Goal: Task Accomplishment & Management: Use online tool/utility

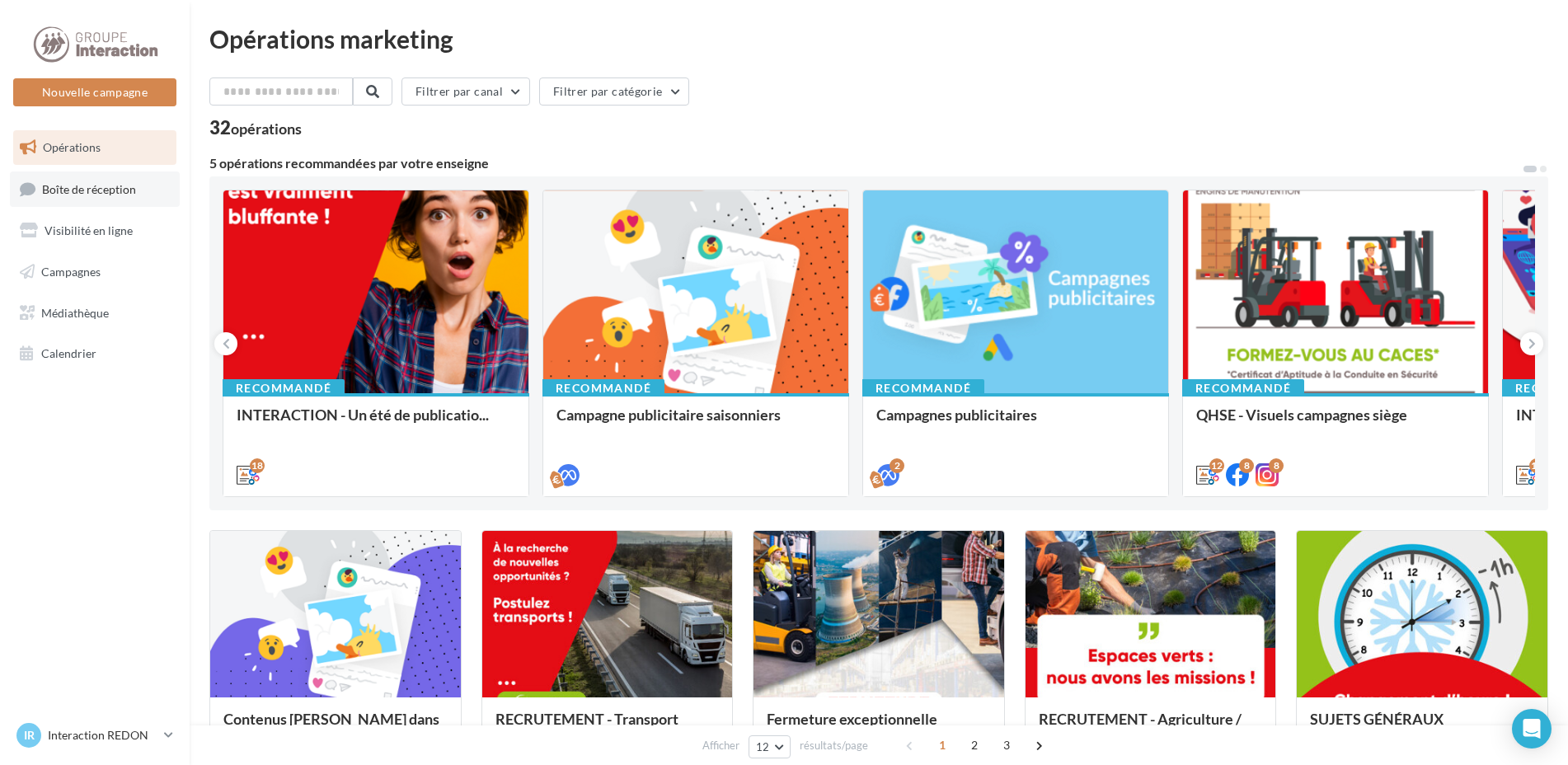
click at [69, 193] on span "Boîte de réception" at bounding box center [89, 188] width 94 height 14
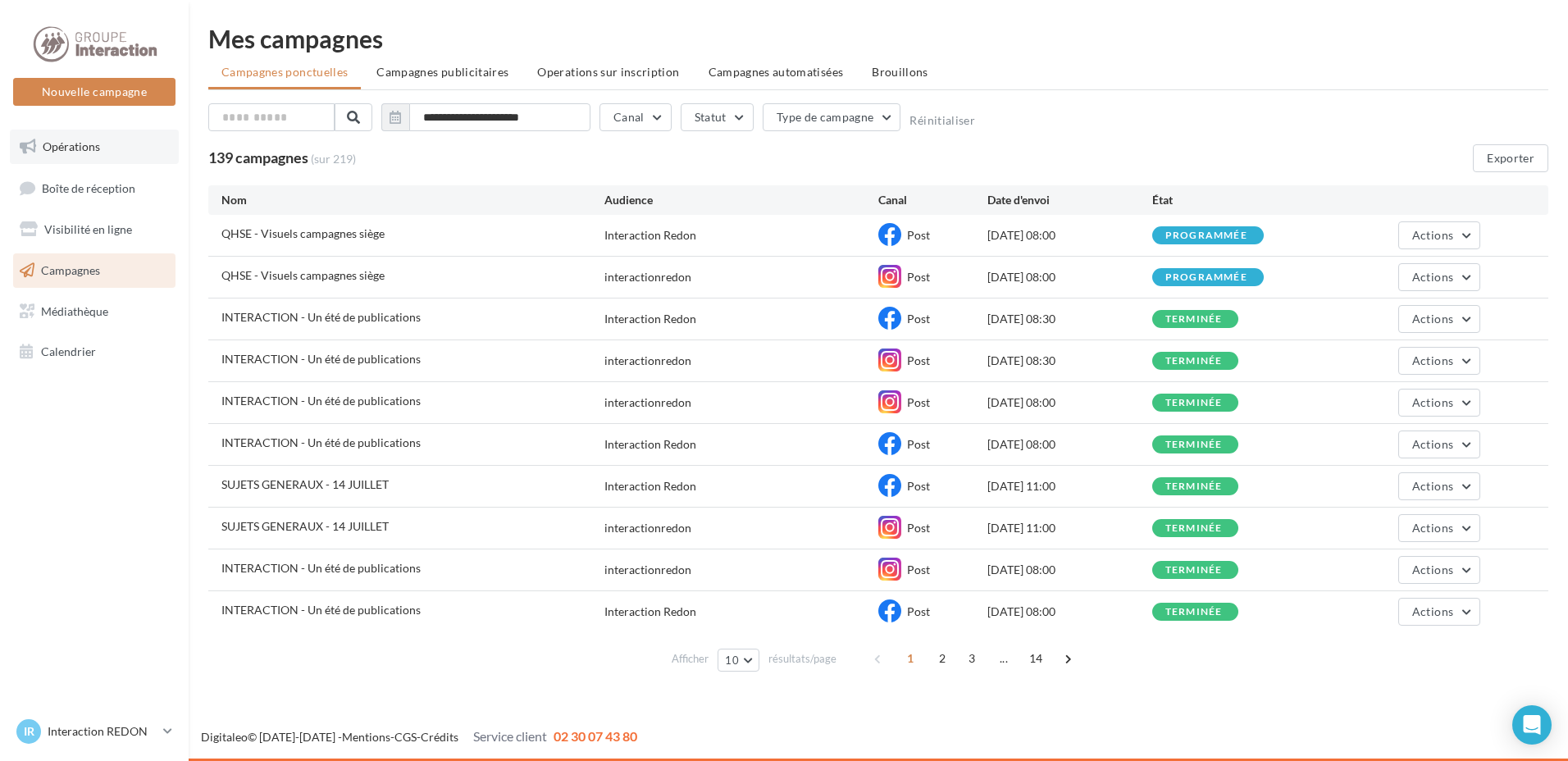
click at [76, 136] on link "Opérations" at bounding box center [94, 146] width 169 height 34
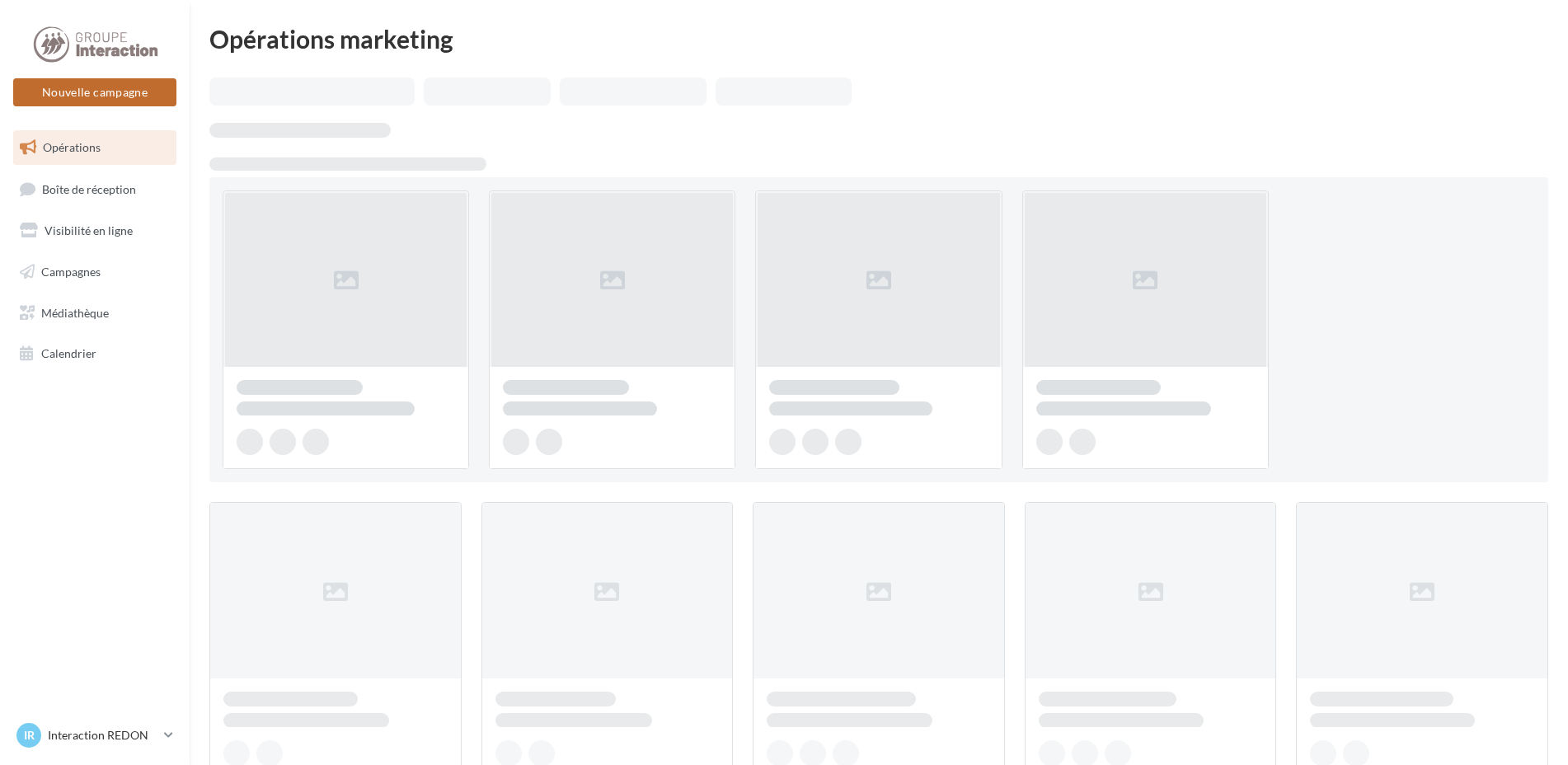
click at [119, 91] on button "Nouvelle campagne" at bounding box center [94, 93] width 163 height 28
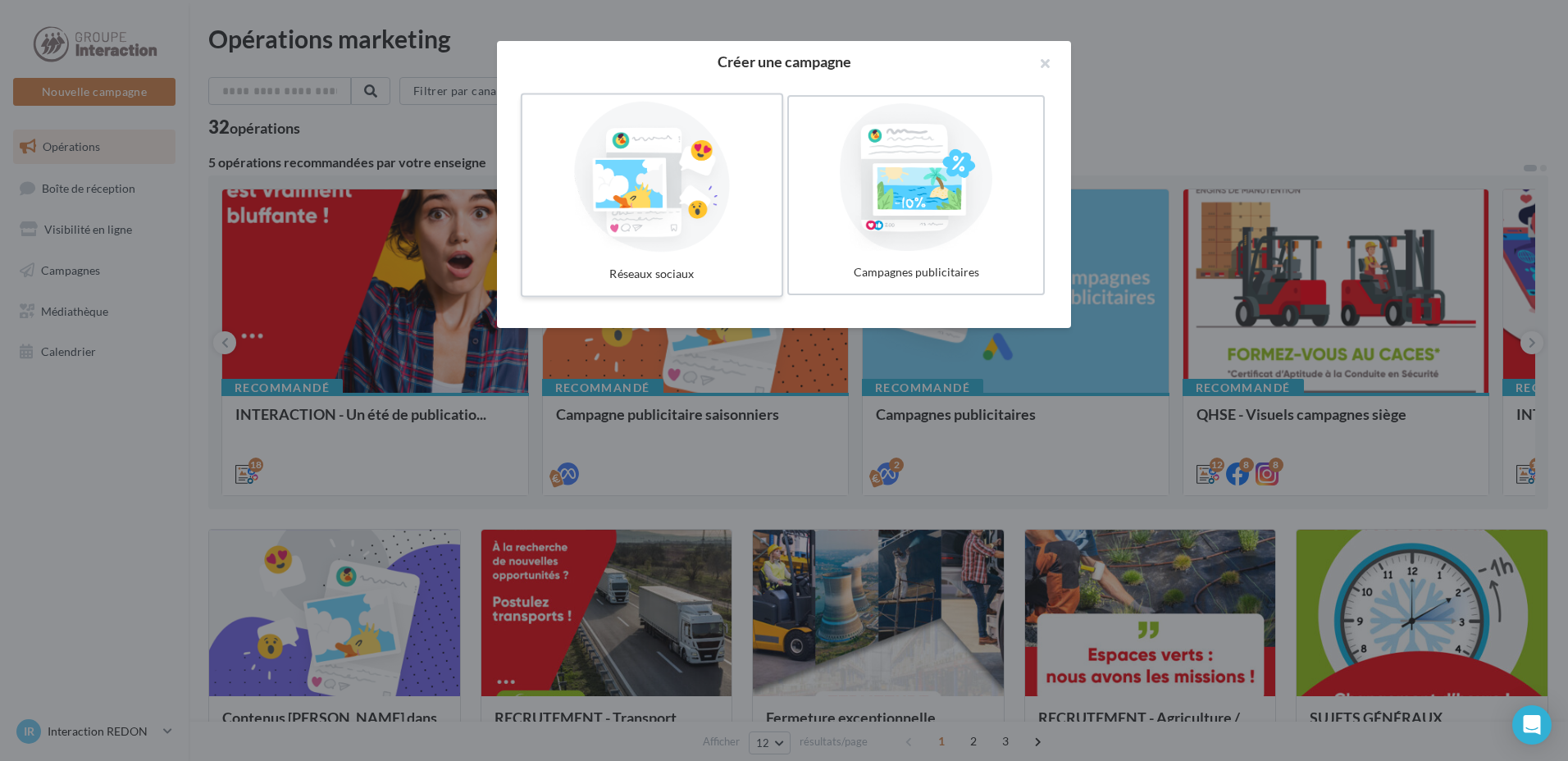
click at [671, 256] on label "Réseaux sociaux" at bounding box center [652, 195] width 263 height 205
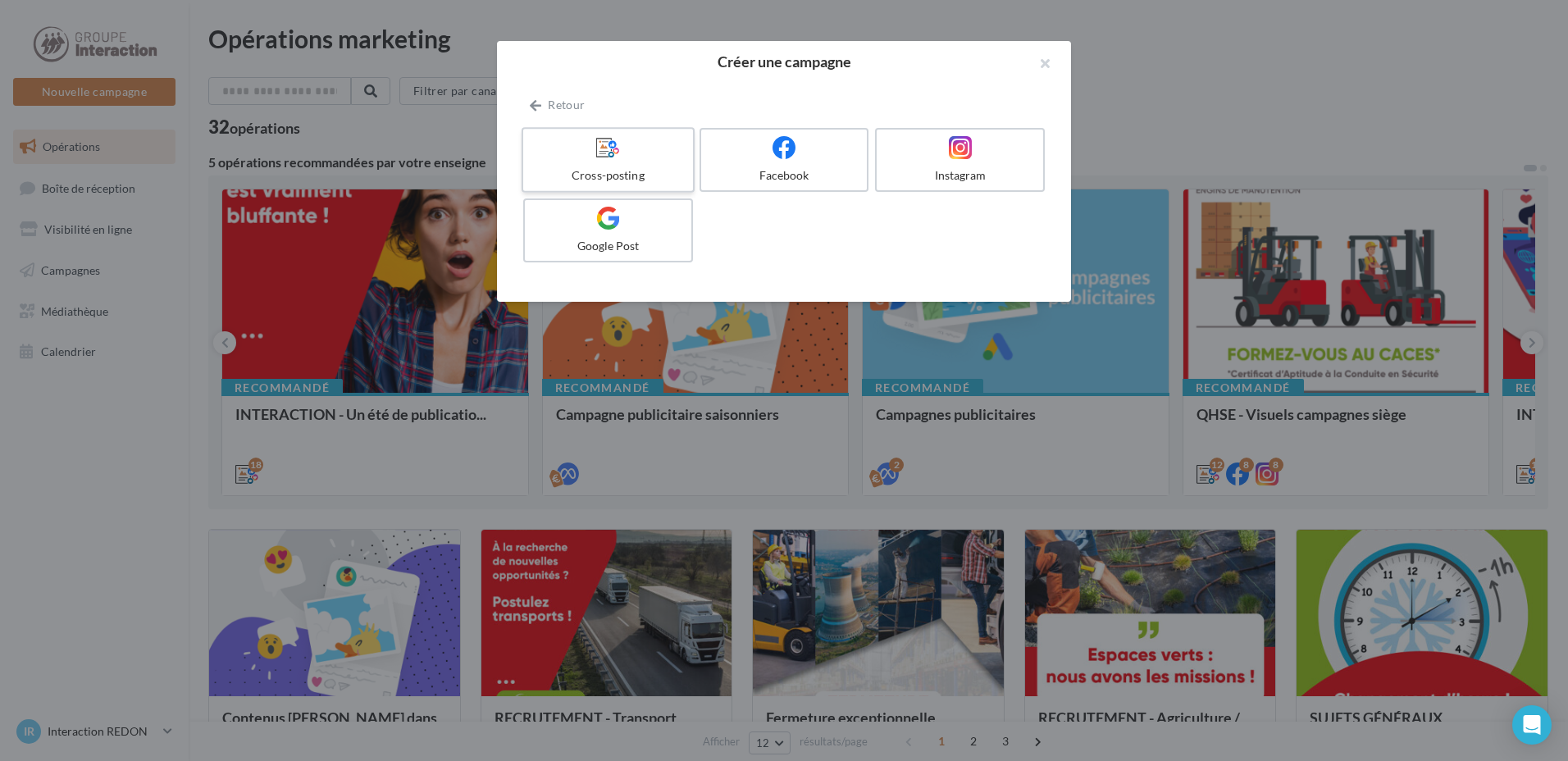
click at [638, 166] on label "Cross-posting" at bounding box center [608, 160] width 173 height 66
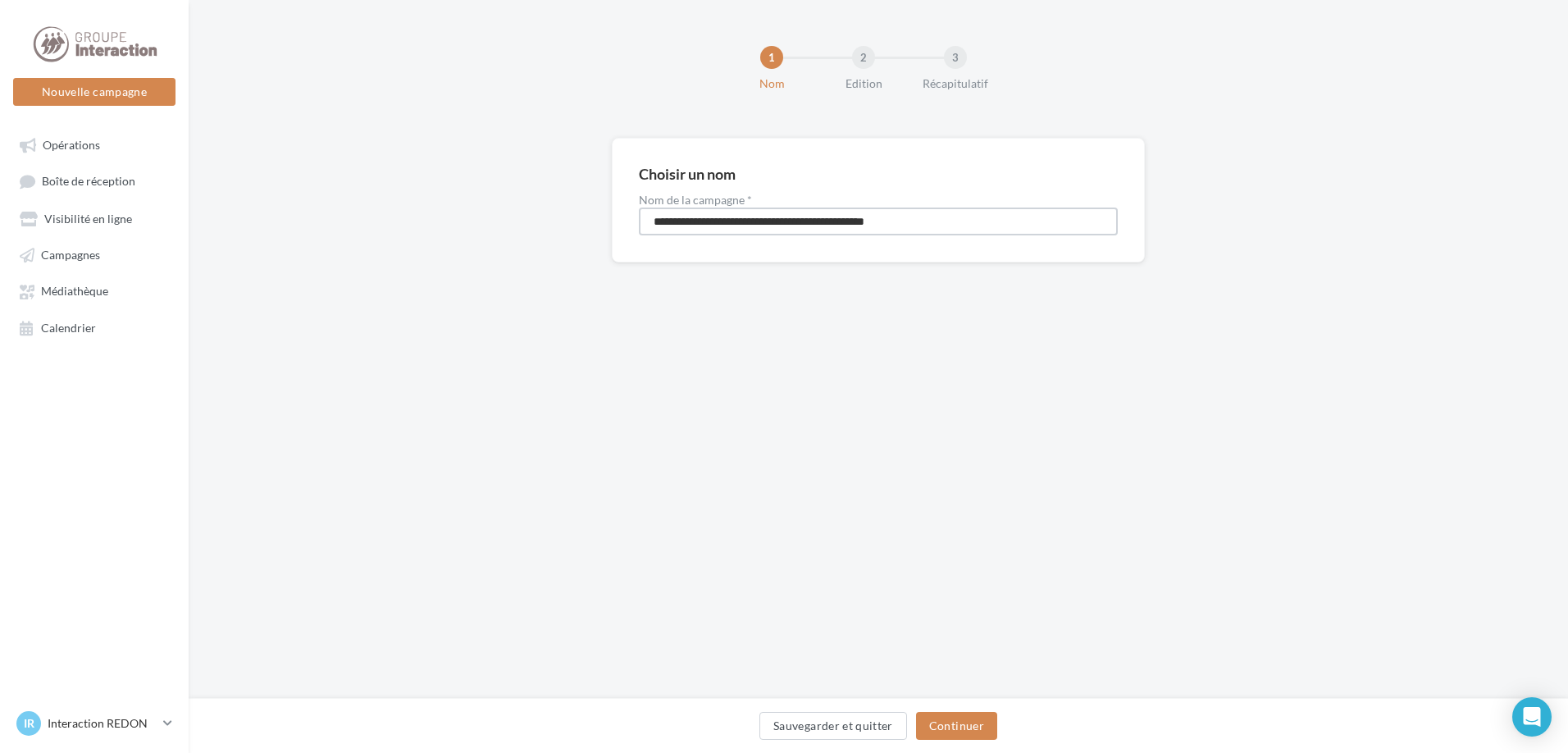
click at [774, 221] on input "**********" at bounding box center [878, 221] width 479 height 28
drag, startPoint x: 753, startPoint y: 217, endPoint x: 332, endPoint y: 221, distance: 421.0
click at [332, 221] on div "**********" at bounding box center [878, 226] width 1380 height 177
type input "**********"
click at [946, 717] on button "Continuer" at bounding box center [957, 726] width 82 height 28
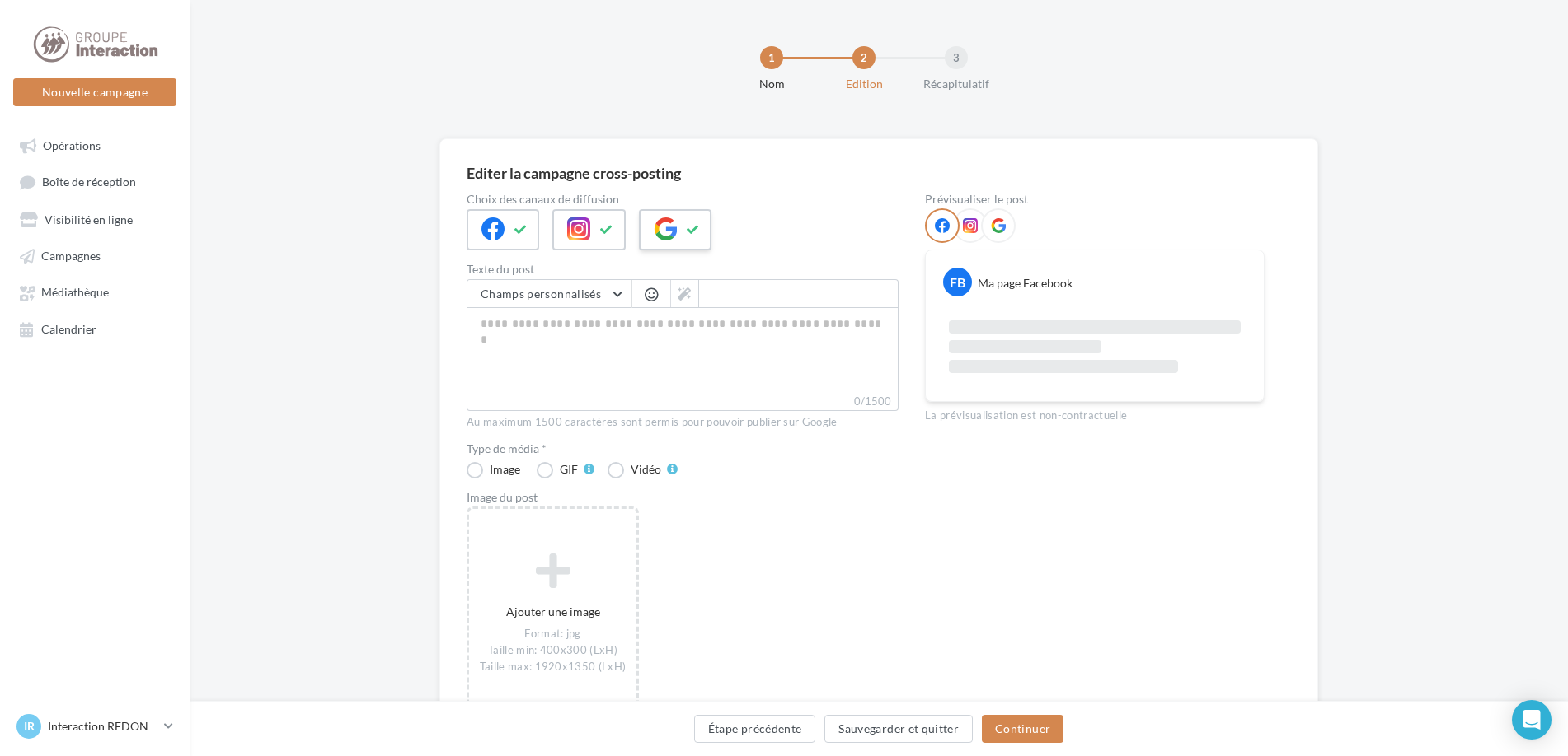
click at [698, 234] on icon at bounding box center [693, 230] width 13 height 12
click at [563, 344] on textarea "0/2200" at bounding box center [682, 350] width 432 height 86
paste textarea "**********"
type textarea "**********"
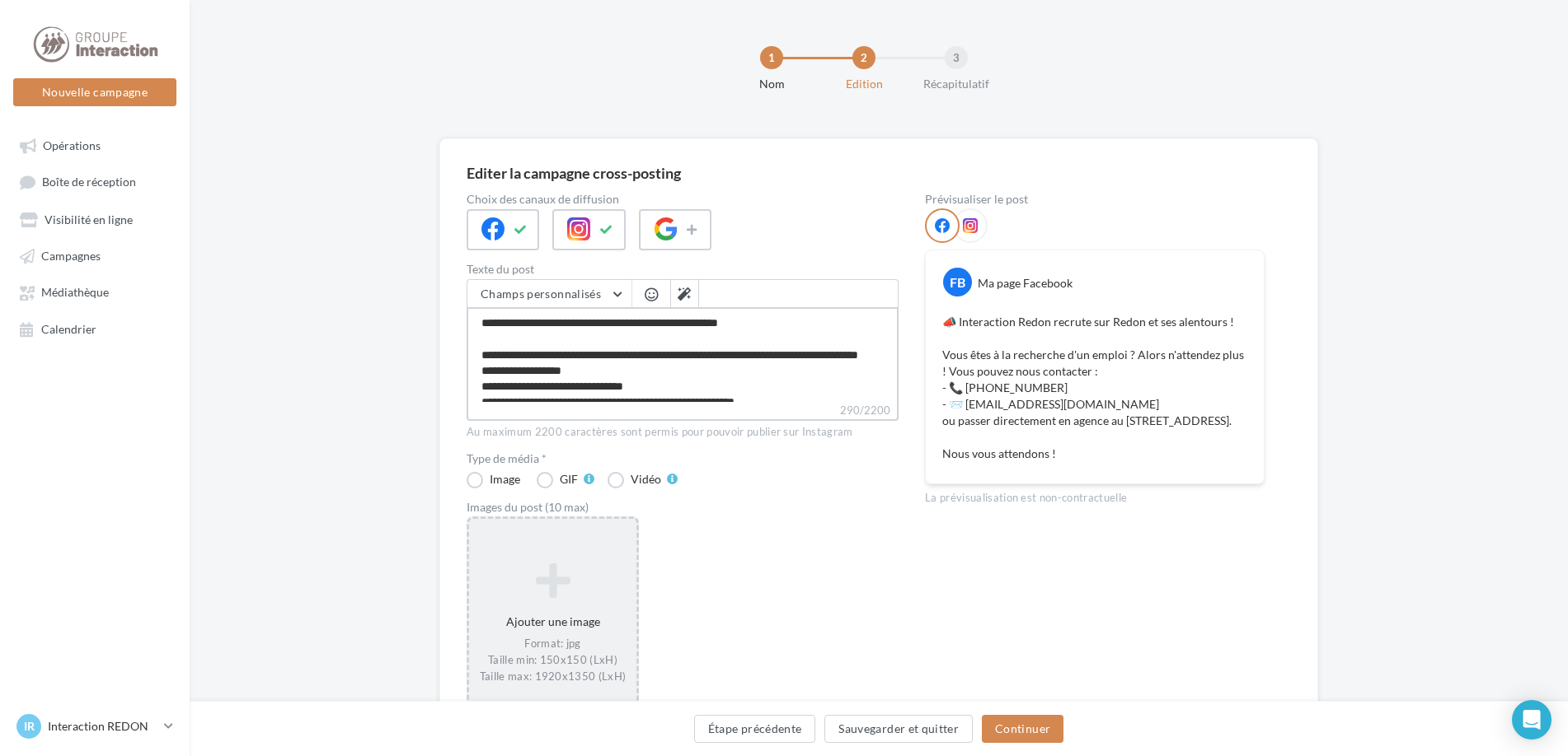
type textarea "**********"
click at [525, 600] on icon at bounding box center [552, 580] width 154 height 39
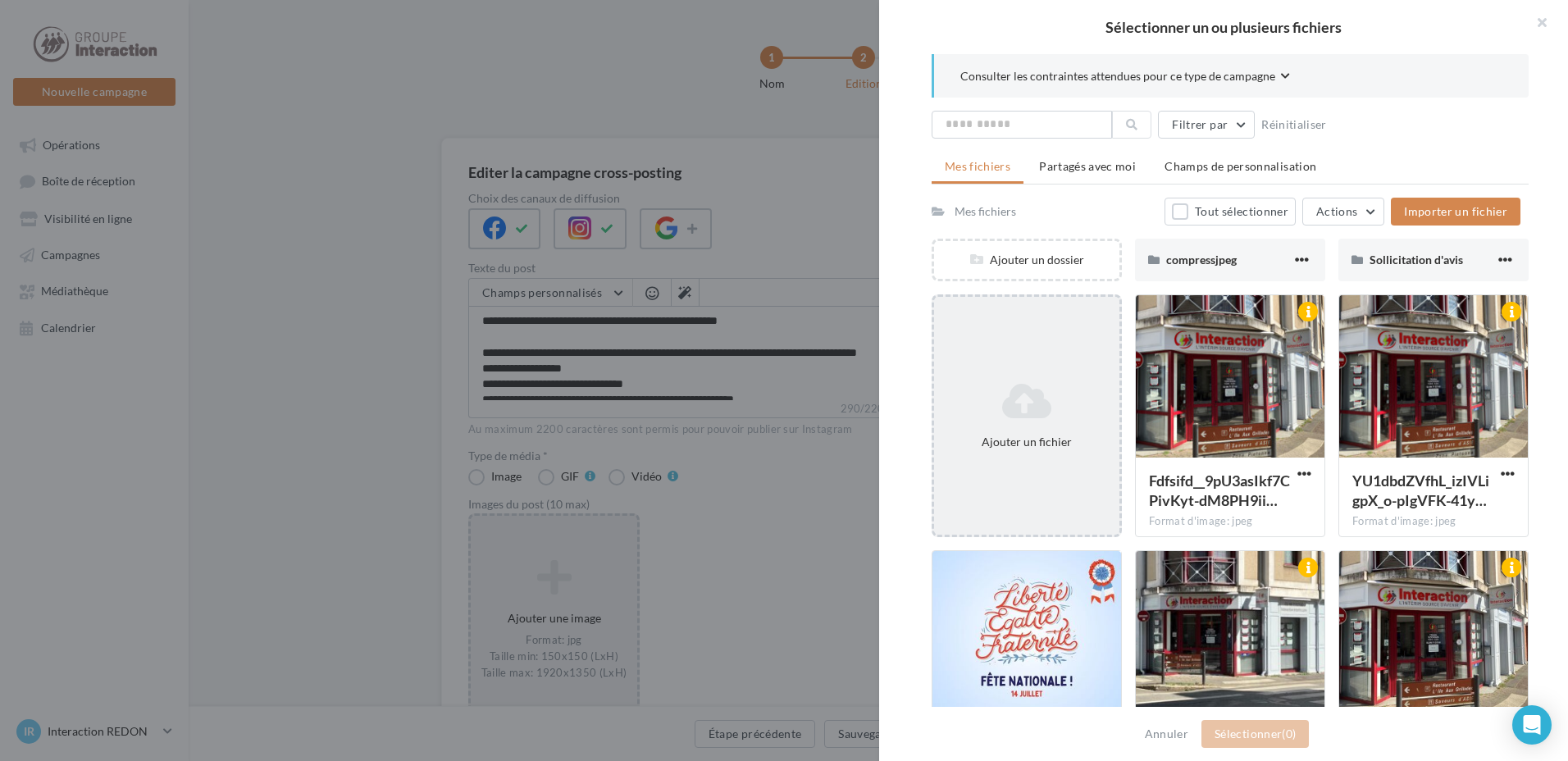
click at [1024, 442] on div "Ajouter un fichier" at bounding box center [1026, 442] width 172 height 17
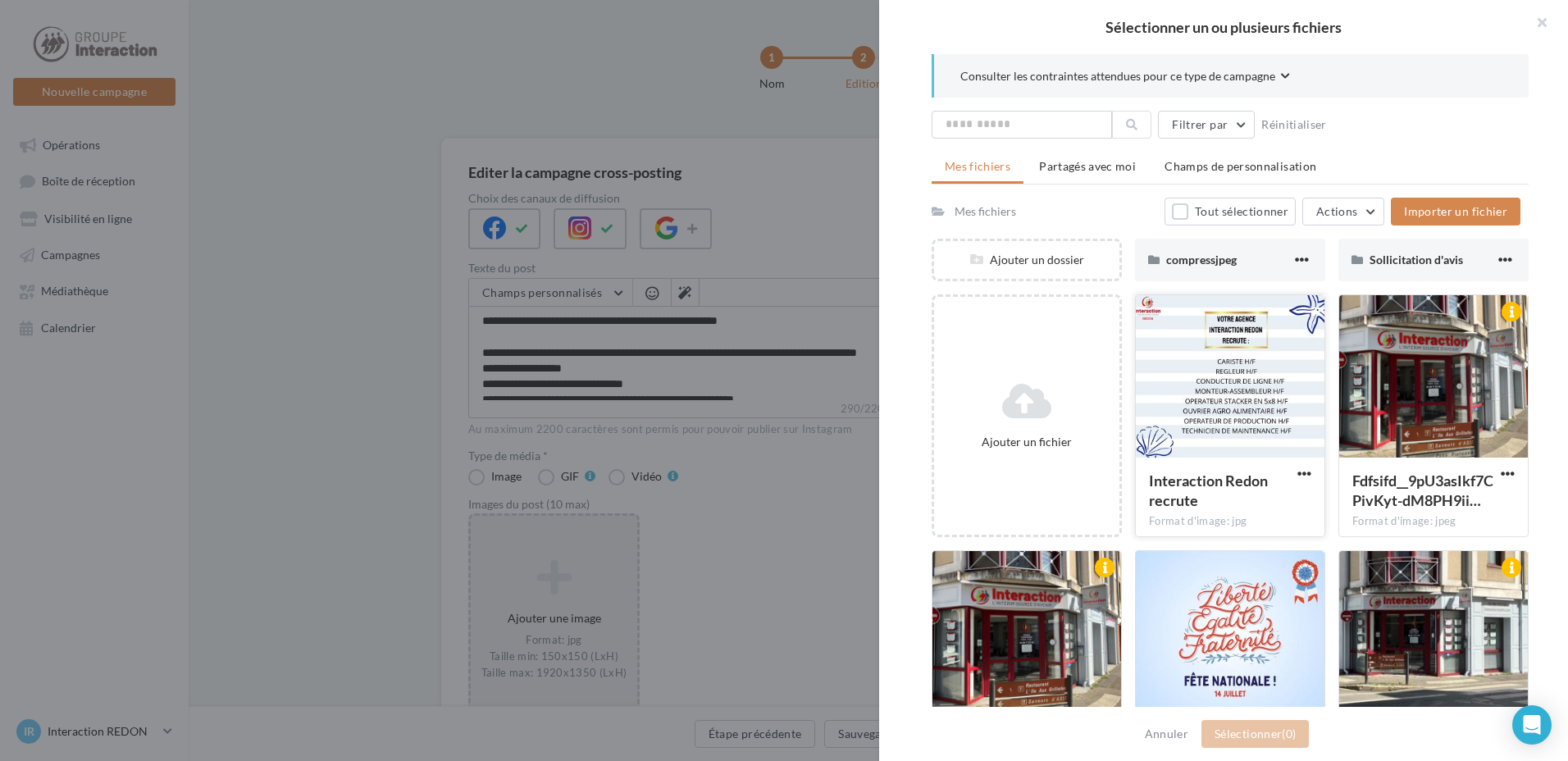
click at [1252, 371] on div at bounding box center [1230, 377] width 189 height 164
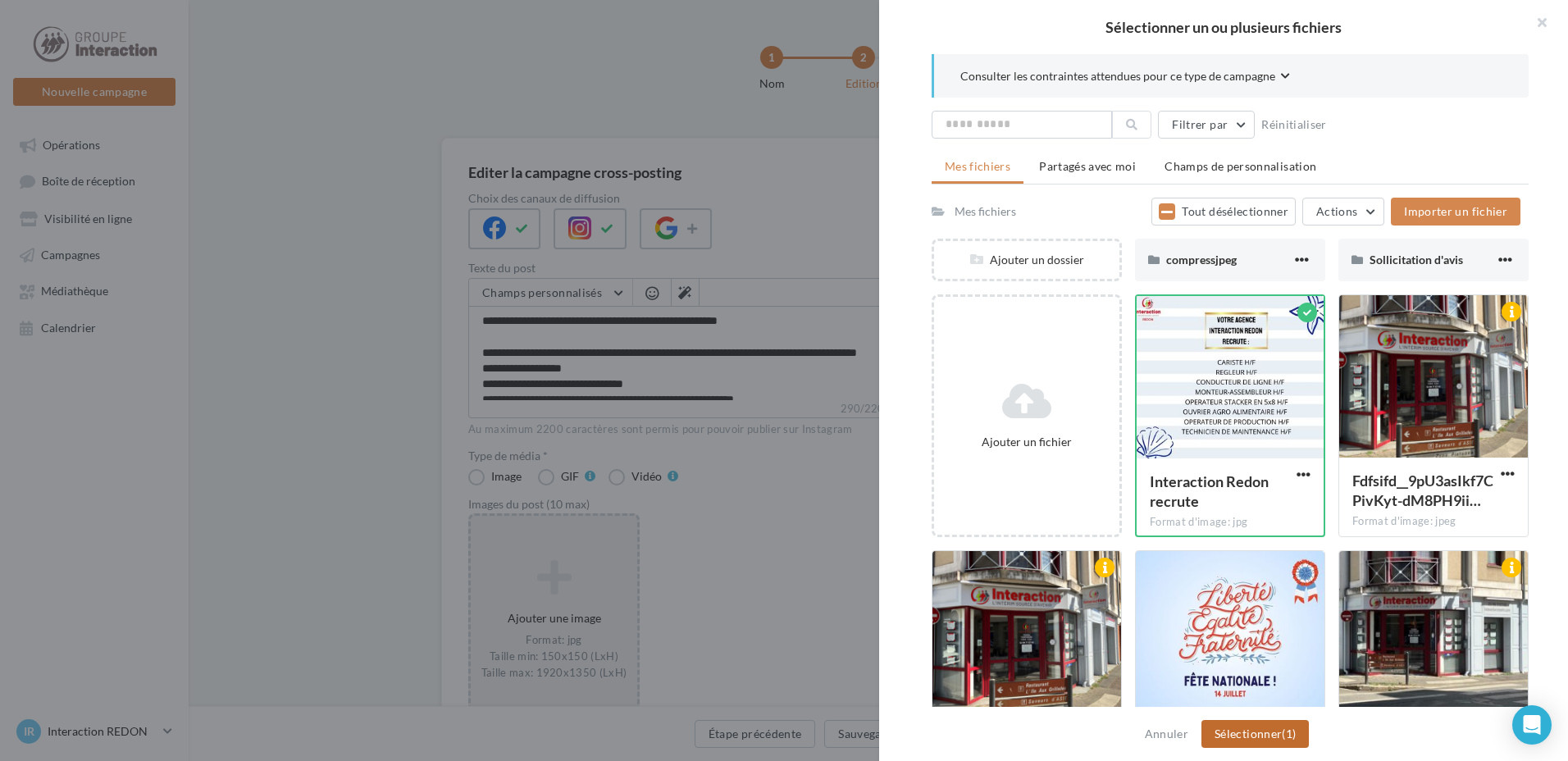
click at [1249, 729] on button "Sélectionner (1)" at bounding box center [1255, 734] width 107 height 28
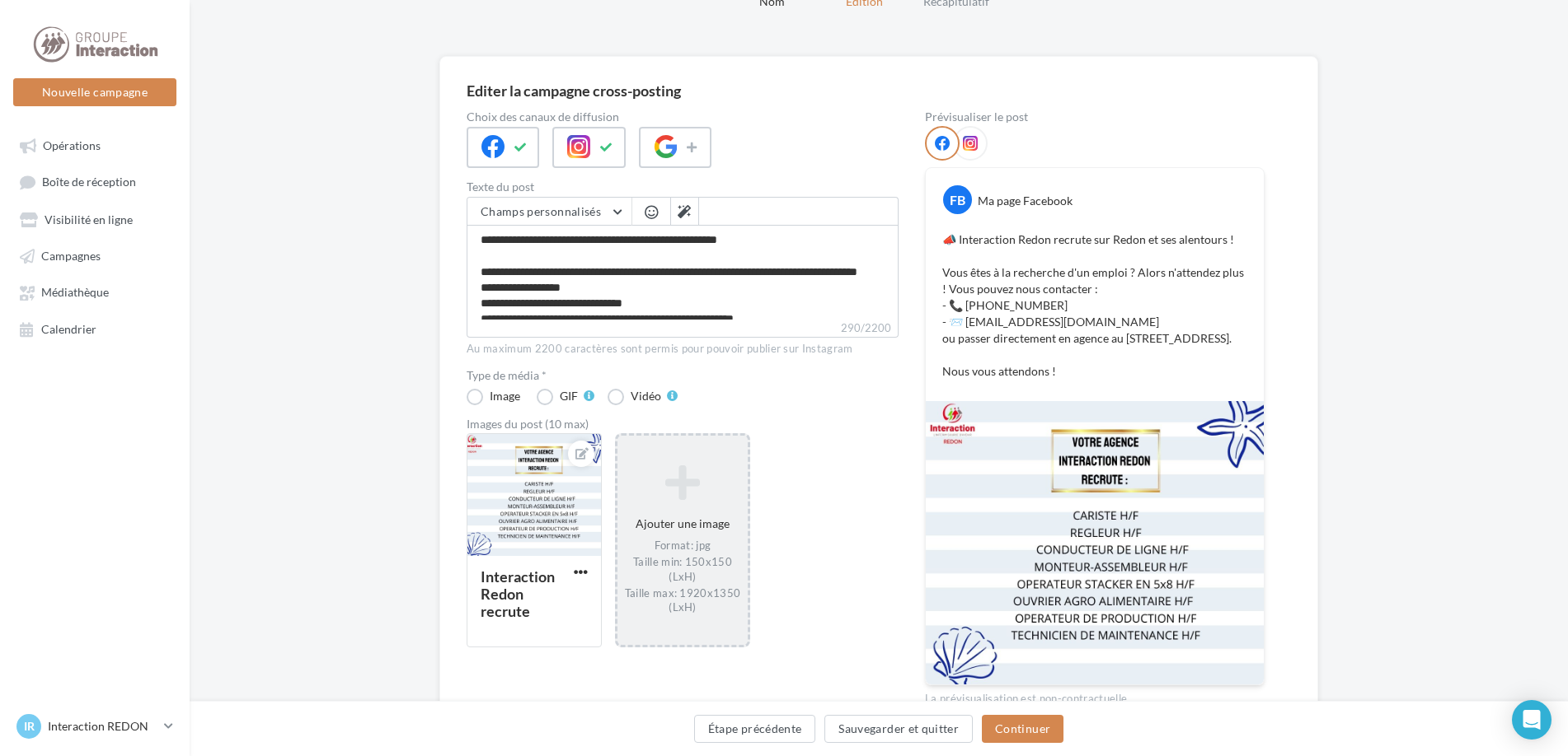
scroll to position [187, 0]
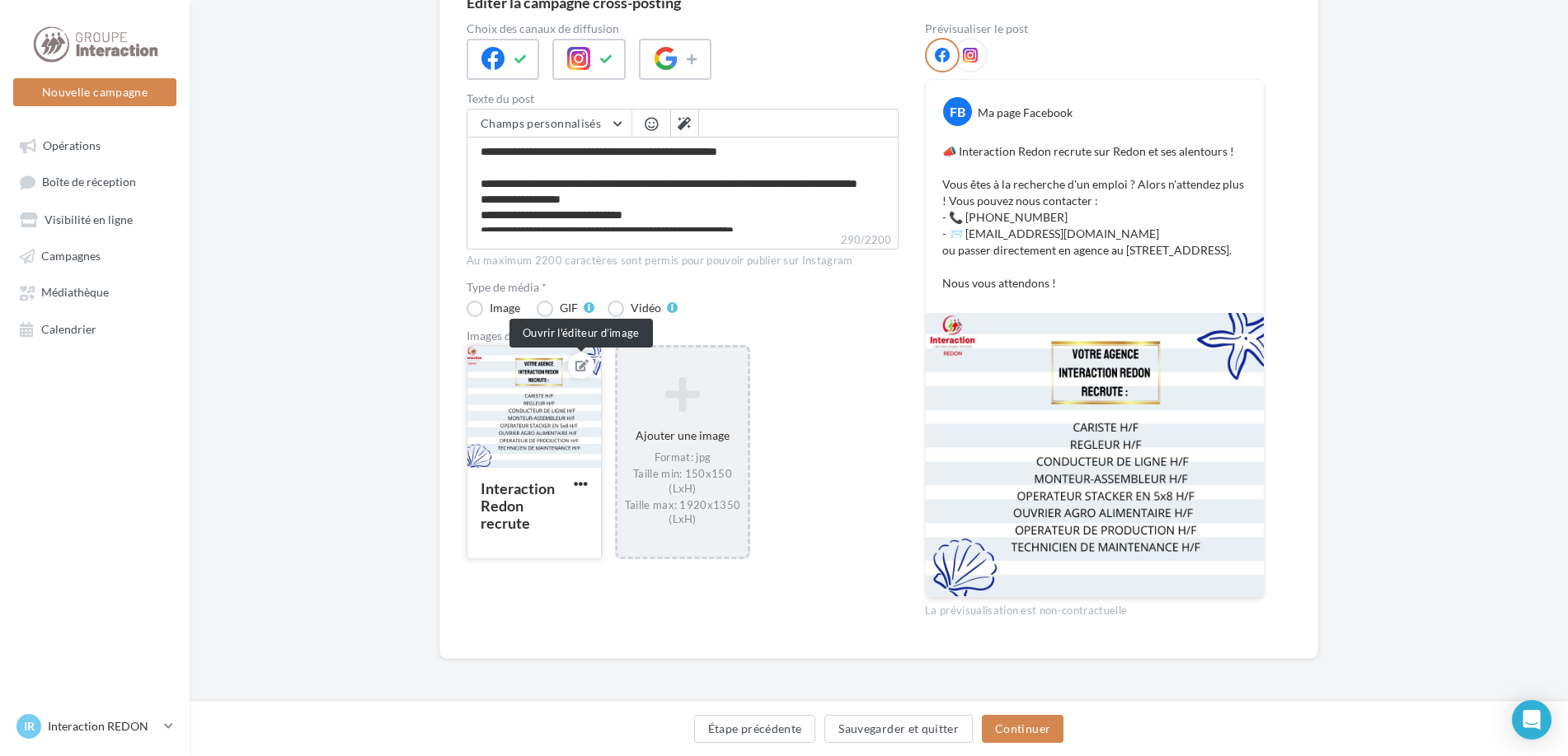
click at [580, 360] on icon at bounding box center [582, 366] width 13 height 12
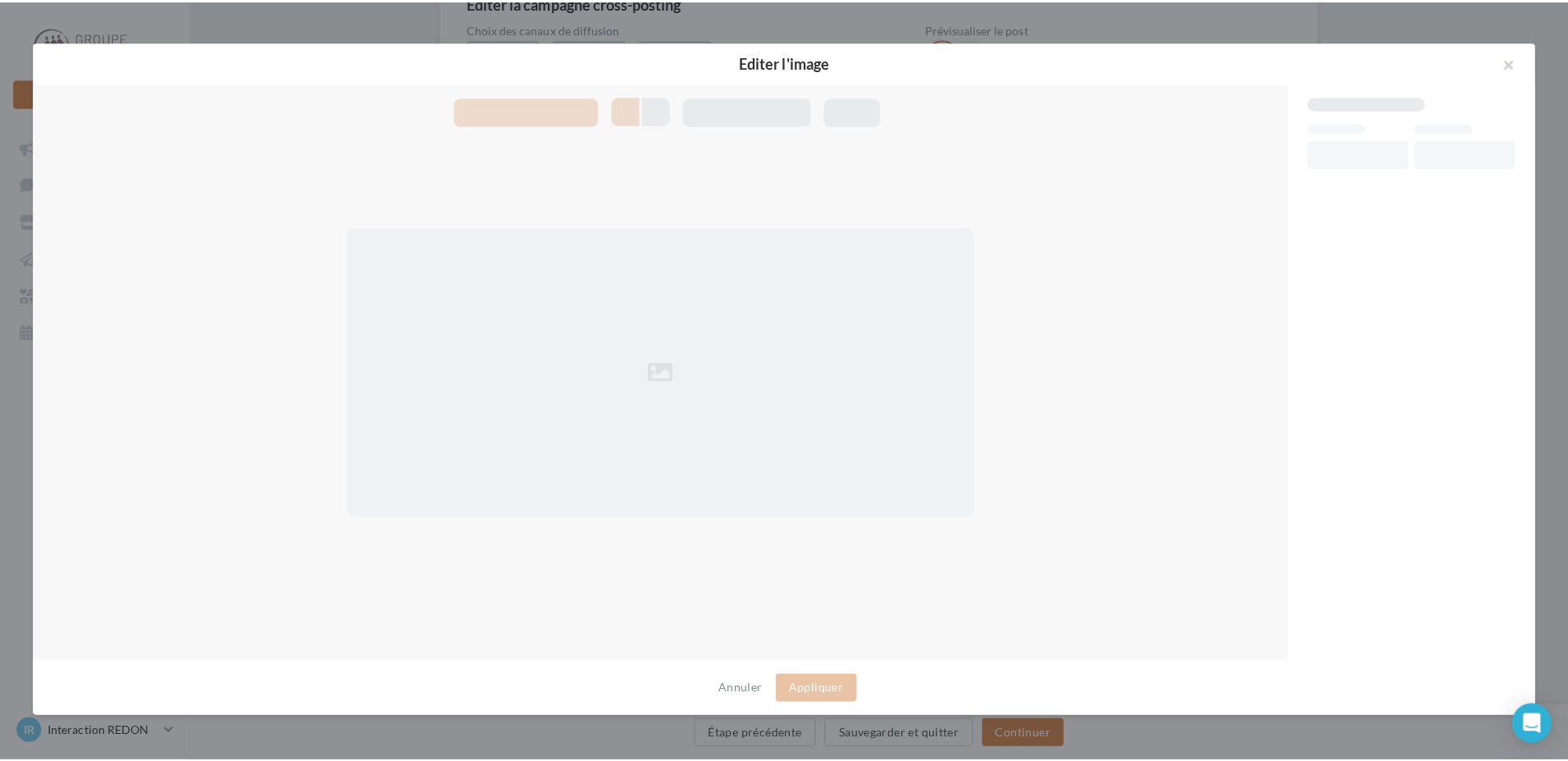
scroll to position [178, 0]
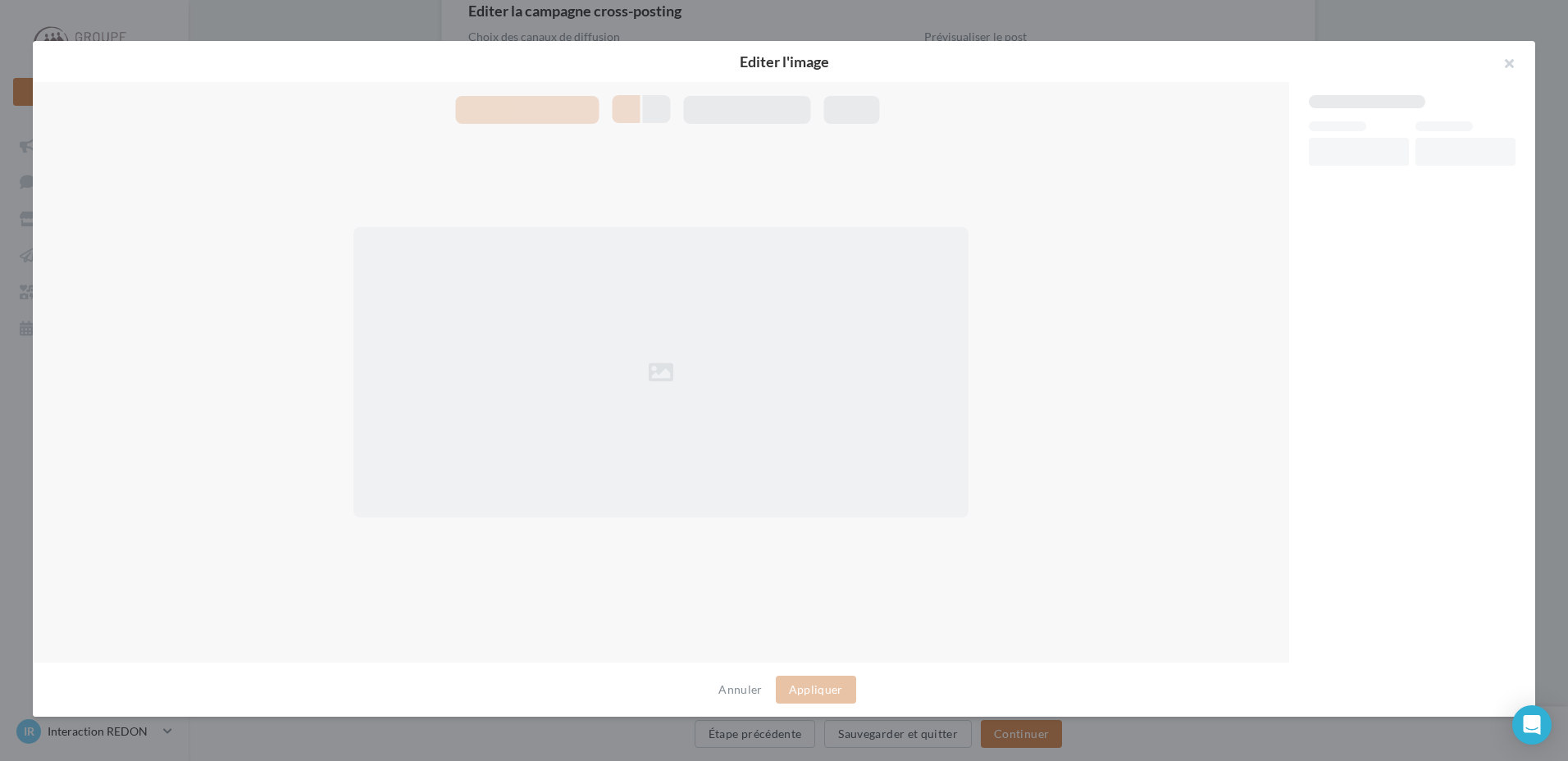
drag, startPoint x: 1509, startPoint y: 64, endPoint x: 1468, endPoint y: 94, distance: 50.8
click at [1508, 63] on button "button" at bounding box center [1502, 65] width 66 height 49
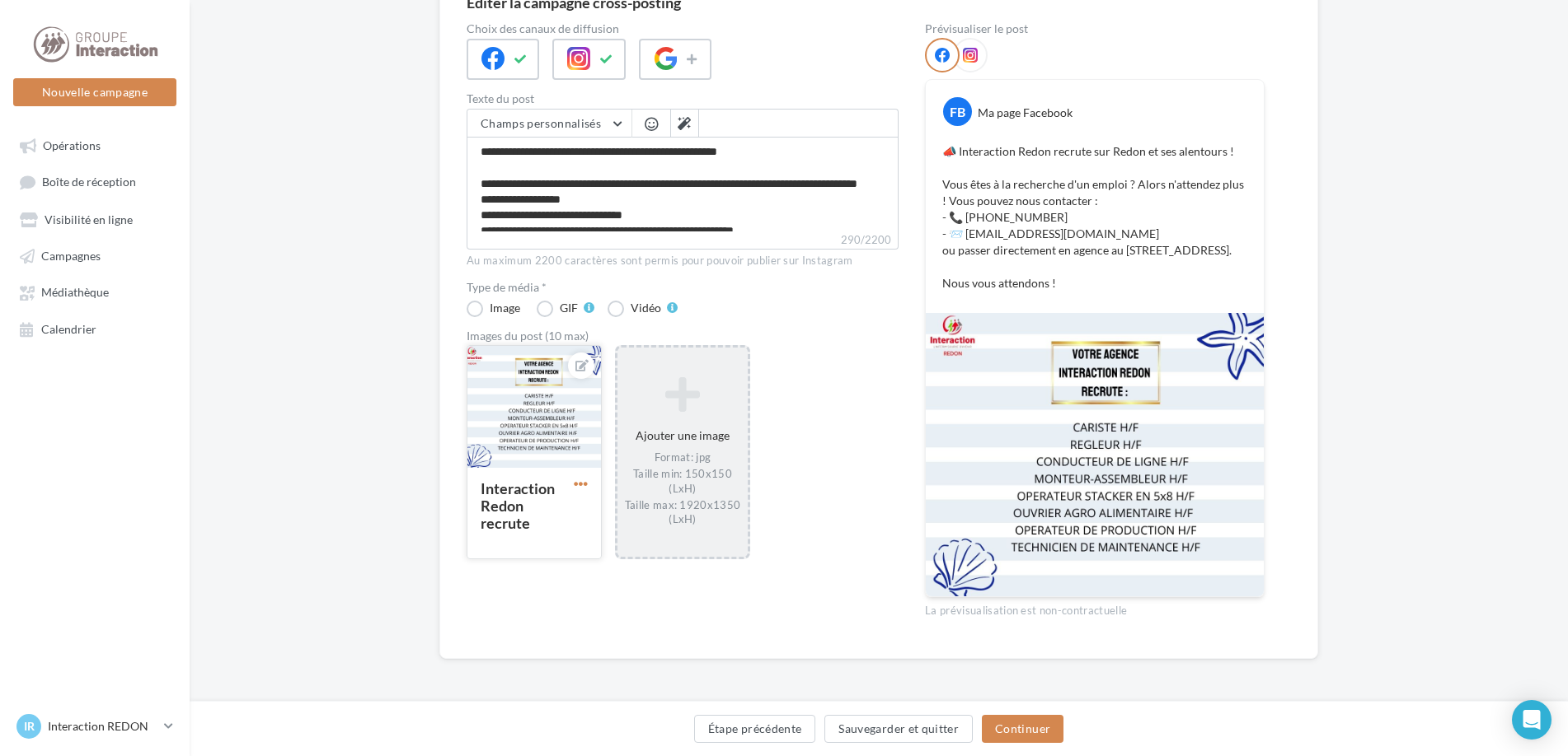
click at [578, 477] on span "button" at bounding box center [580, 484] width 14 height 14
click at [619, 584] on button "Supprimer" at bounding box center [657, 602] width 174 height 43
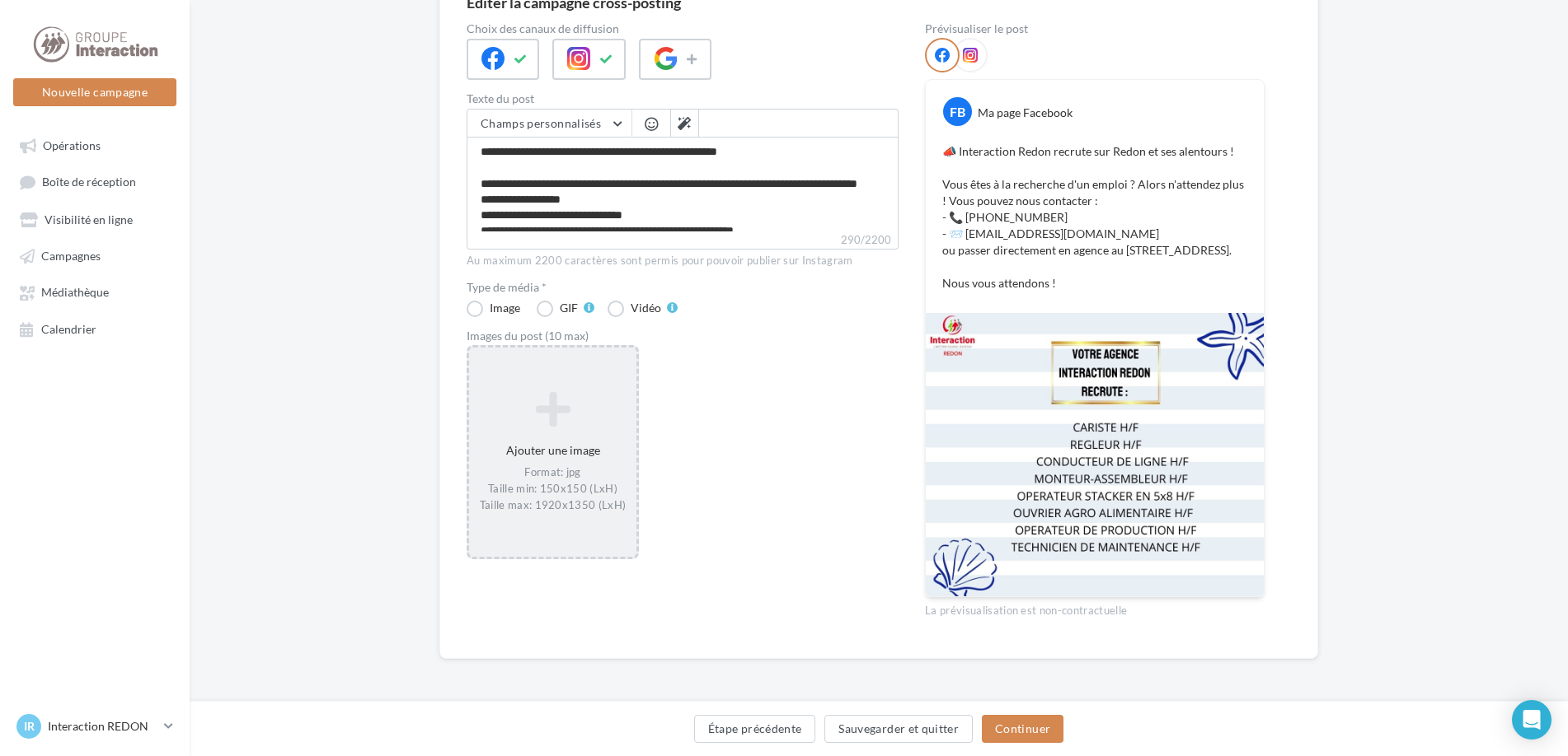
click at [575, 446] on div "Ajouter une image Format: jpg Taille min: 150x150 (LxH) Taille max: 1920x1350 (…" at bounding box center [552, 453] width 167 height 139
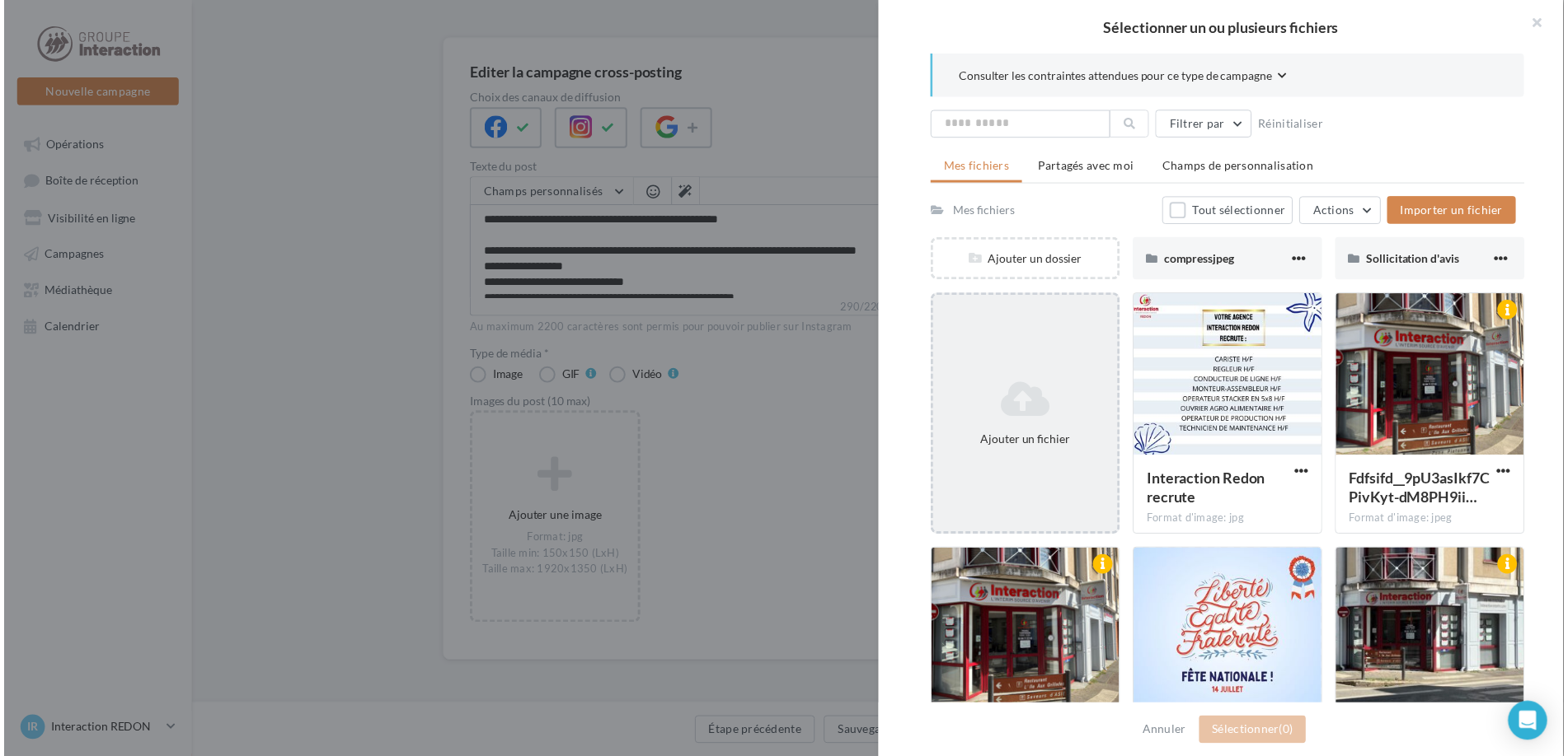
scroll to position [100, 0]
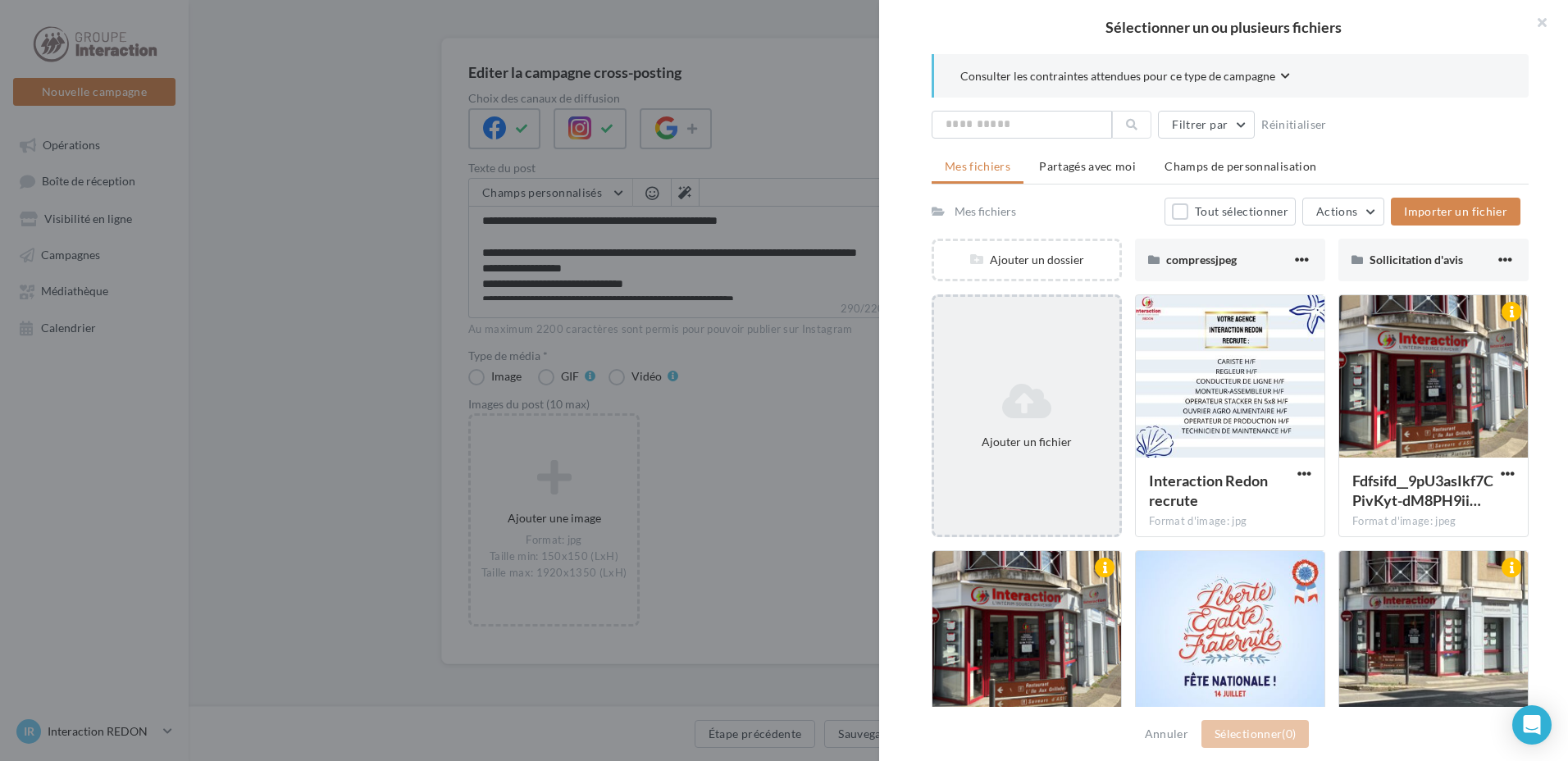
click at [1036, 343] on div "Ajouter un fichier" at bounding box center [1026, 416] width 190 height 243
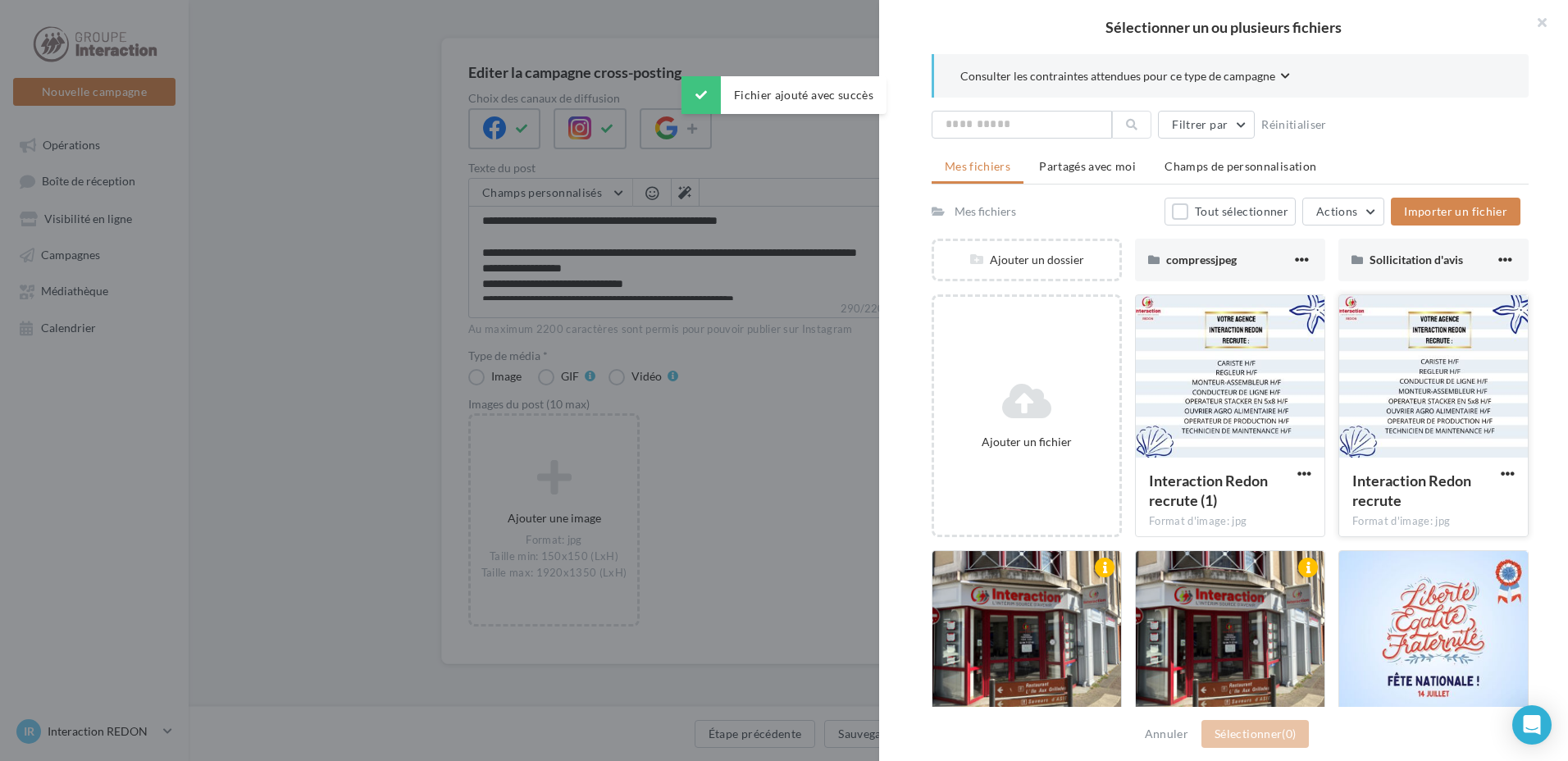
click at [1507, 469] on button "button" at bounding box center [1508, 475] width 21 height 17
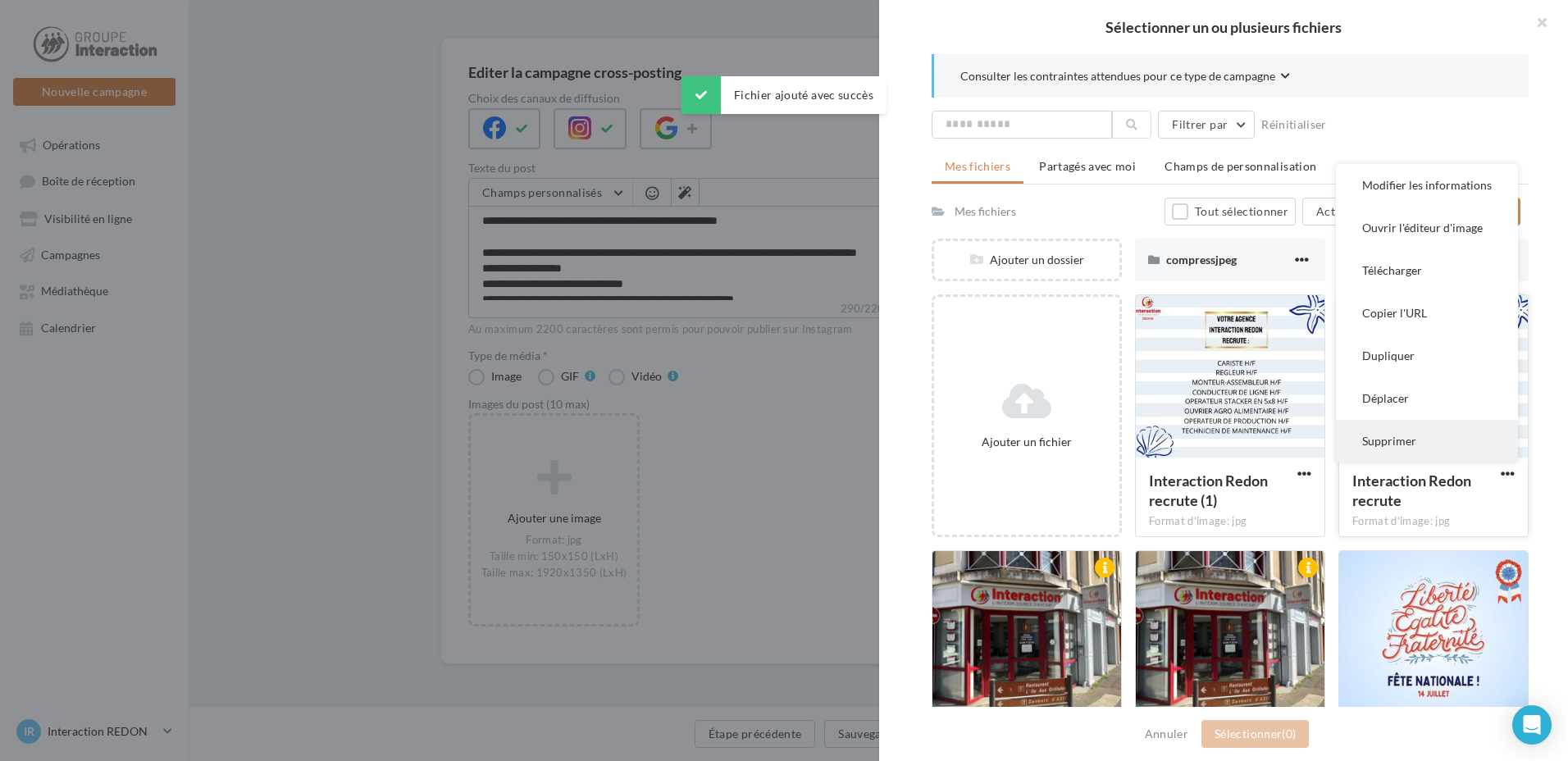
click at [1431, 427] on button "Supprimer" at bounding box center [1427, 441] width 182 height 42
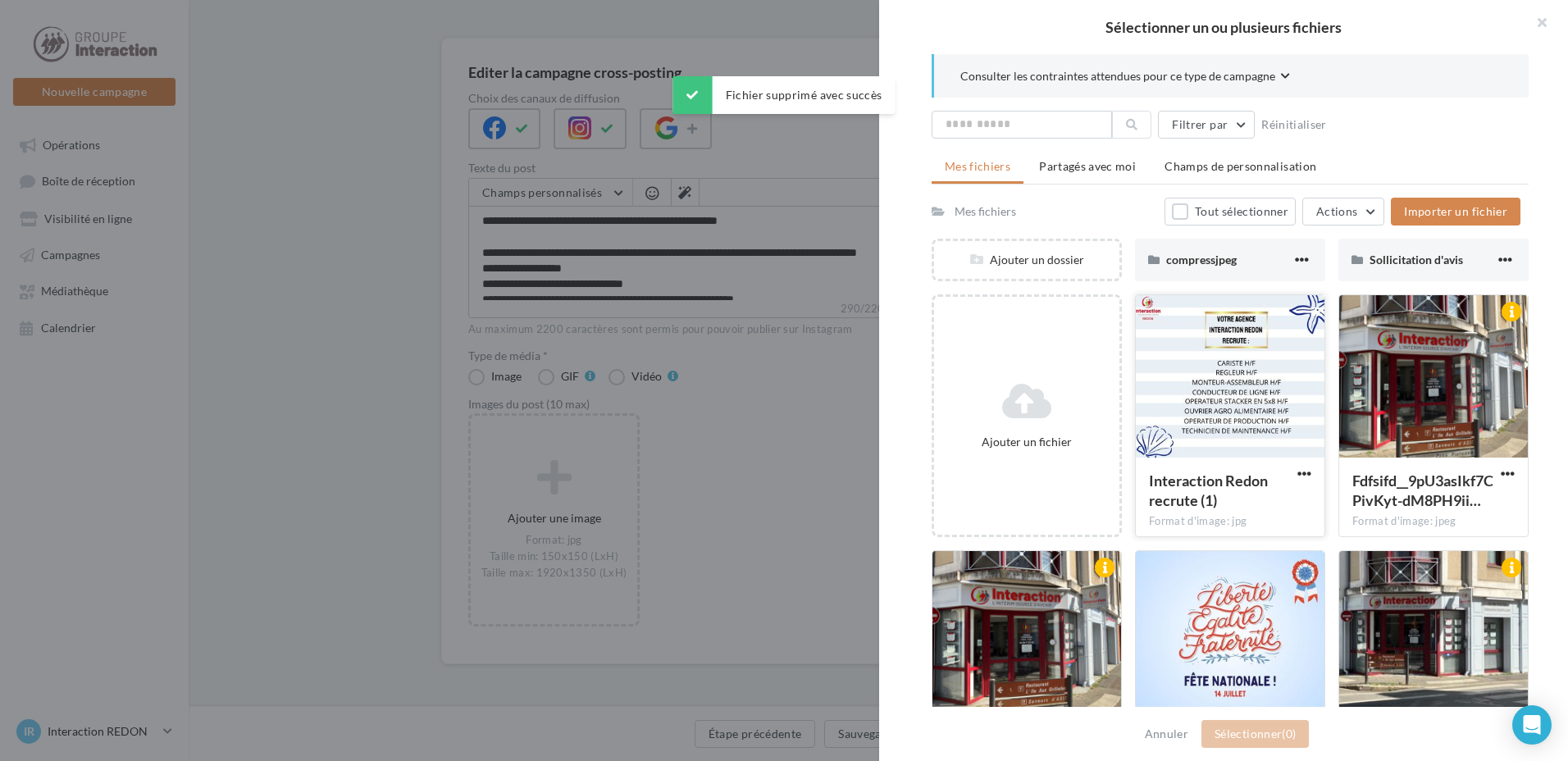
click at [1190, 383] on div at bounding box center [1230, 377] width 189 height 164
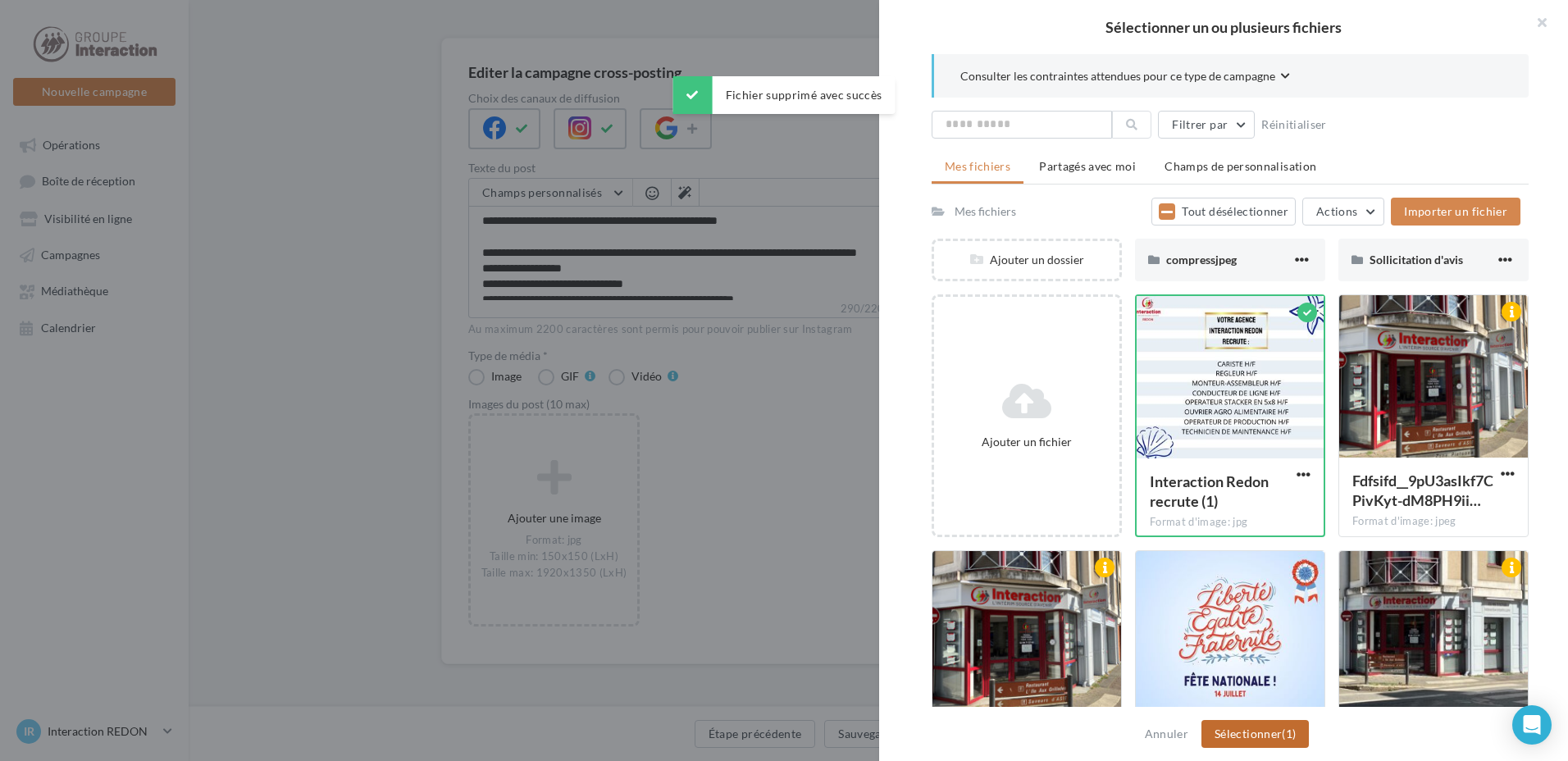
click at [1233, 741] on button "Sélectionner (1)" at bounding box center [1255, 734] width 107 height 28
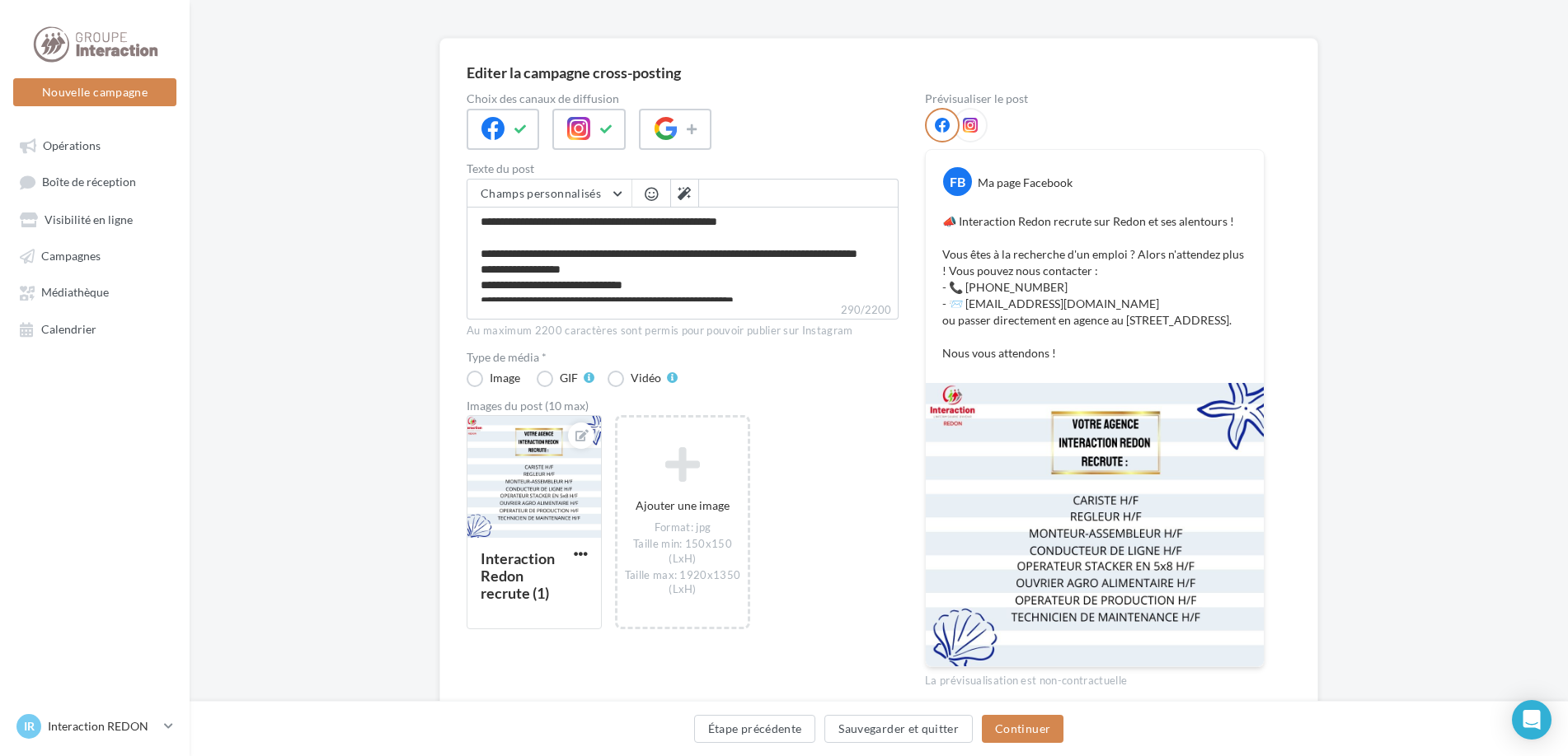
scroll to position [183, 0]
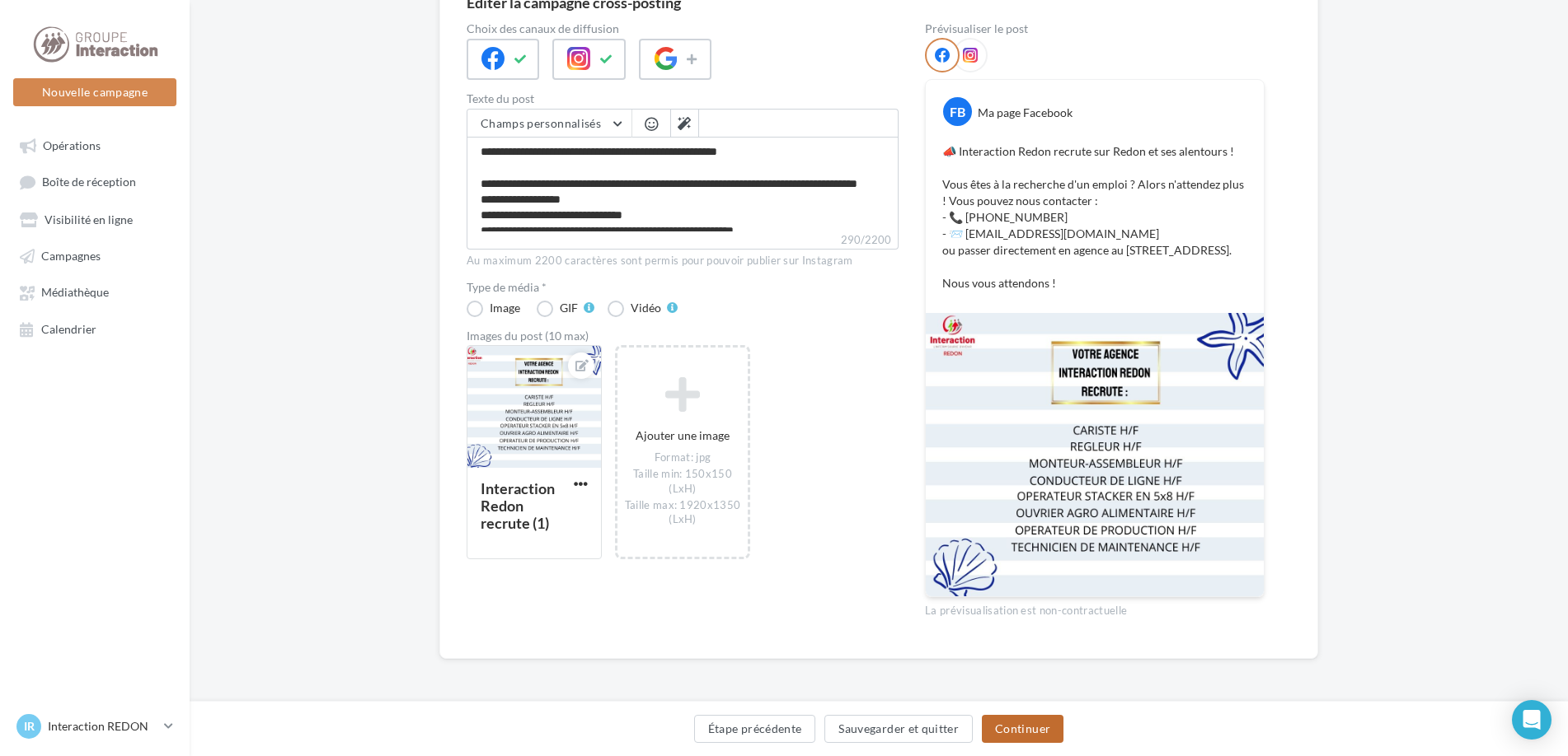
click at [1047, 728] on button "Continuer" at bounding box center [1022, 729] width 82 height 28
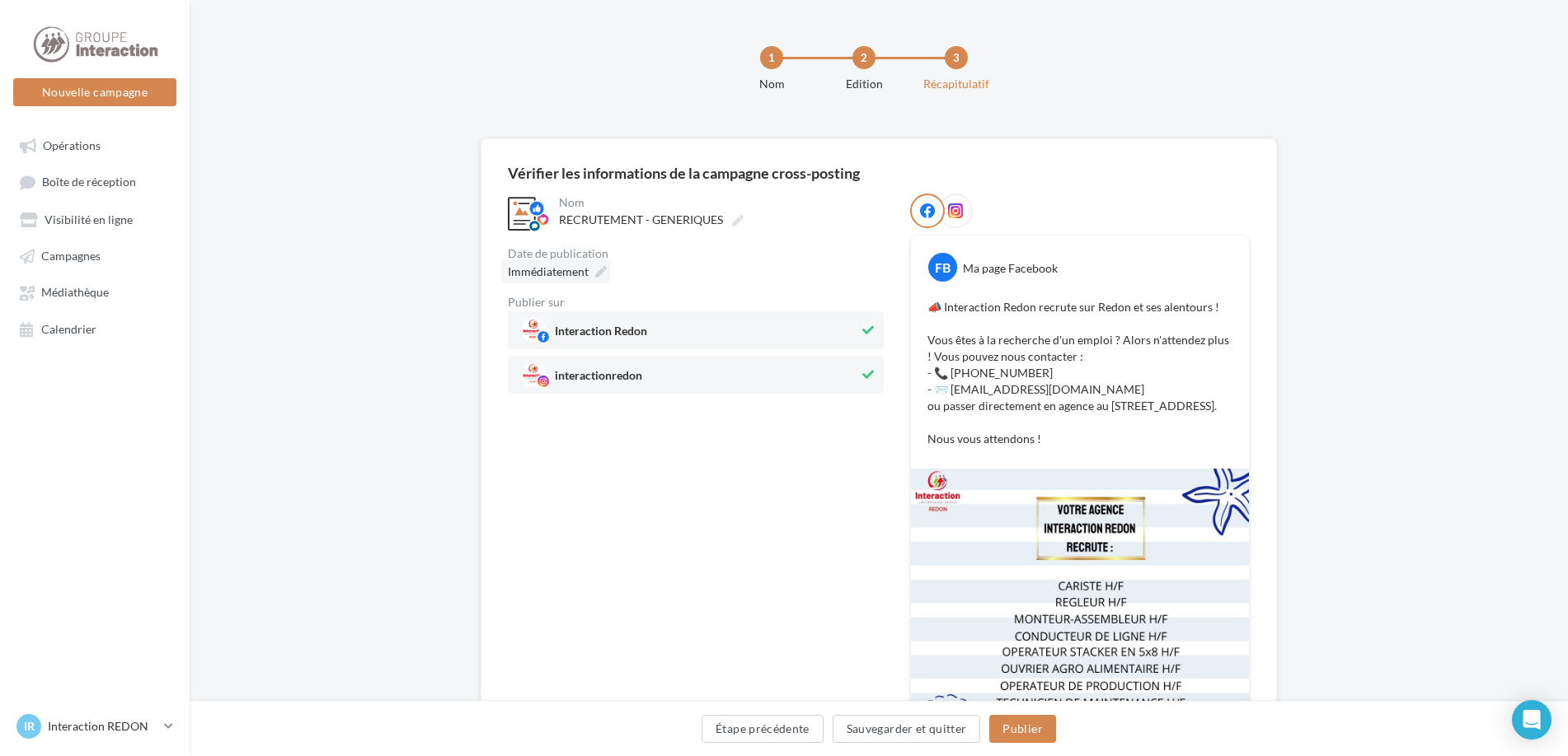
click at [591, 272] on div "Immédiatement" at bounding box center [556, 271] width 109 height 24
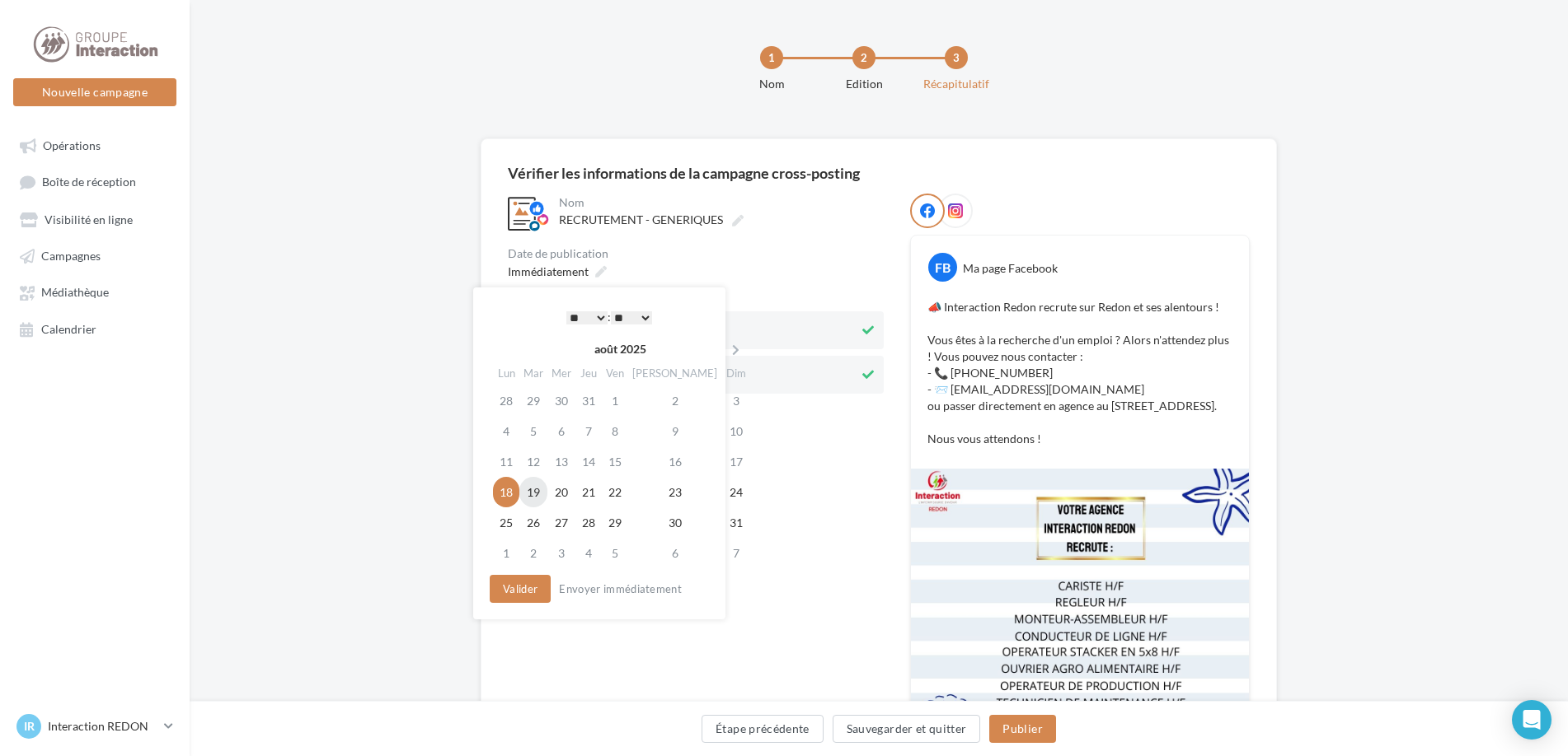
click at [547, 494] on td "19" at bounding box center [533, 492] width 28 height 30
click at [590, 322] on select "* * * * * * * * * * ** ** ** ** ** ** ** ** ** ** ** ** ** **" at bounding box center [586, 318] width 41 height 13
click at [640, 312] on select "** ** ** ** ** **" at bounding box center [631, 318] width 41 height 13
click at [538, 582] on button "Valider" at bounding box center [520, 589] width 61 height 28
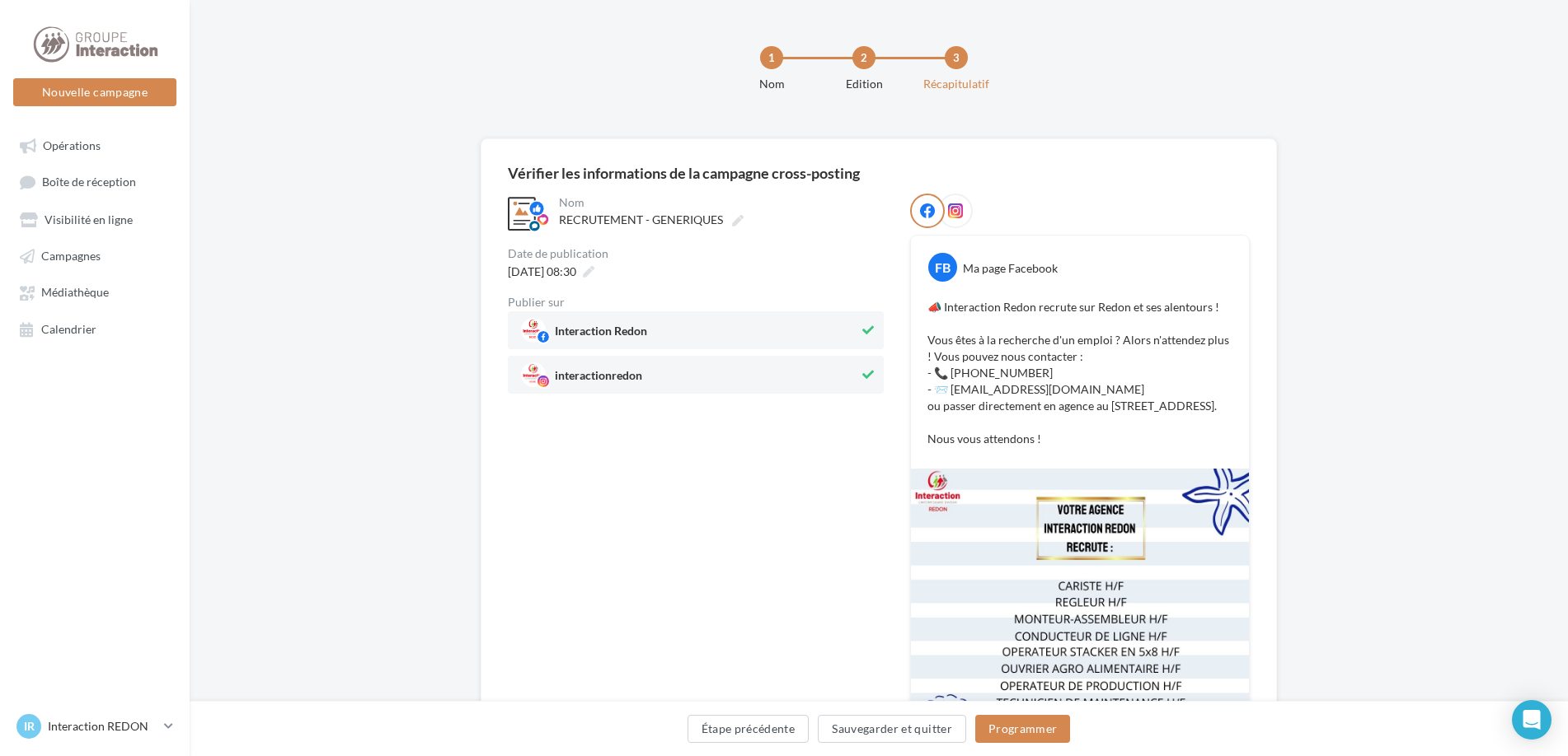
scroll to position [159, 0]
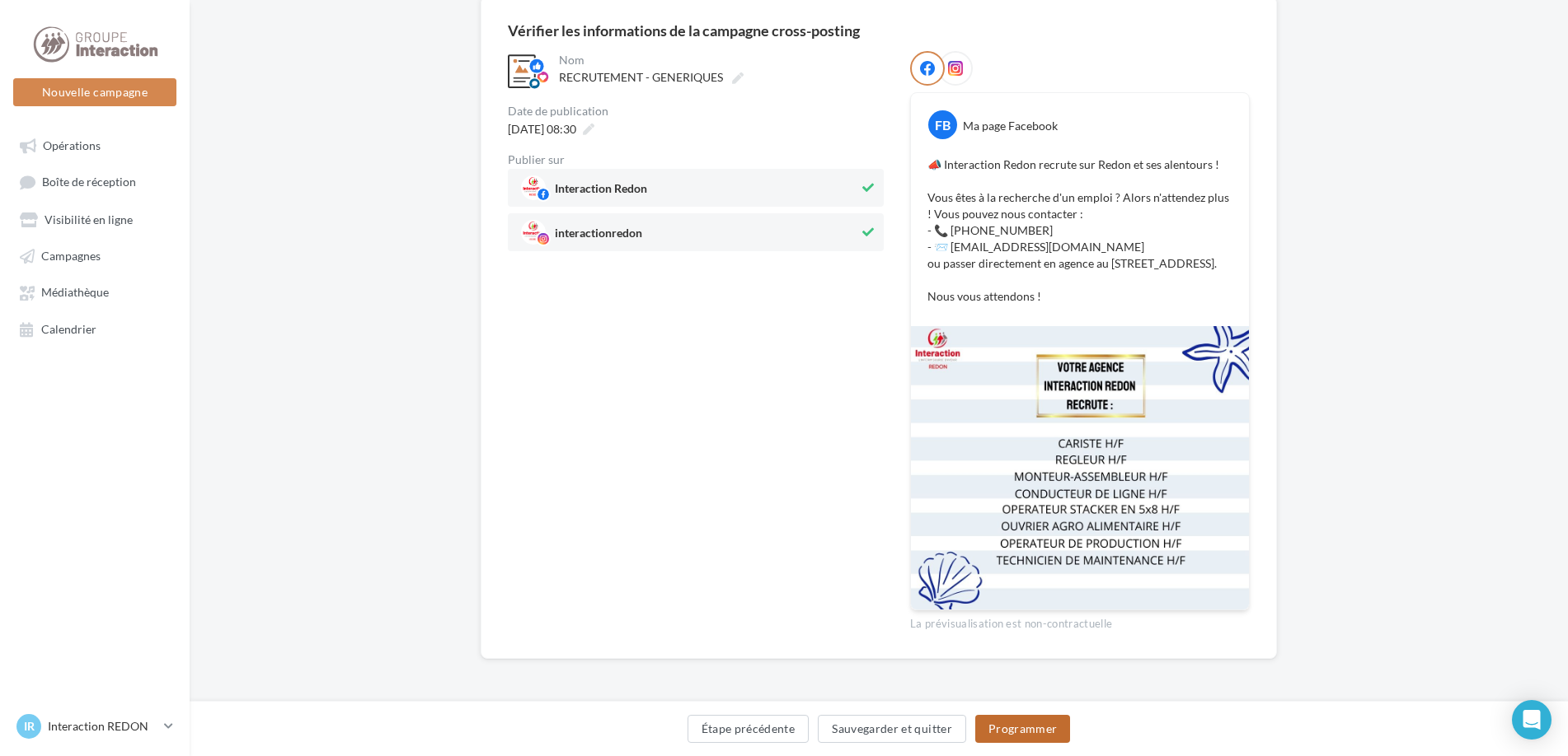
click at [994, 727] on button "Programmer" at bounding box center [1023, 729] width 95 height 28
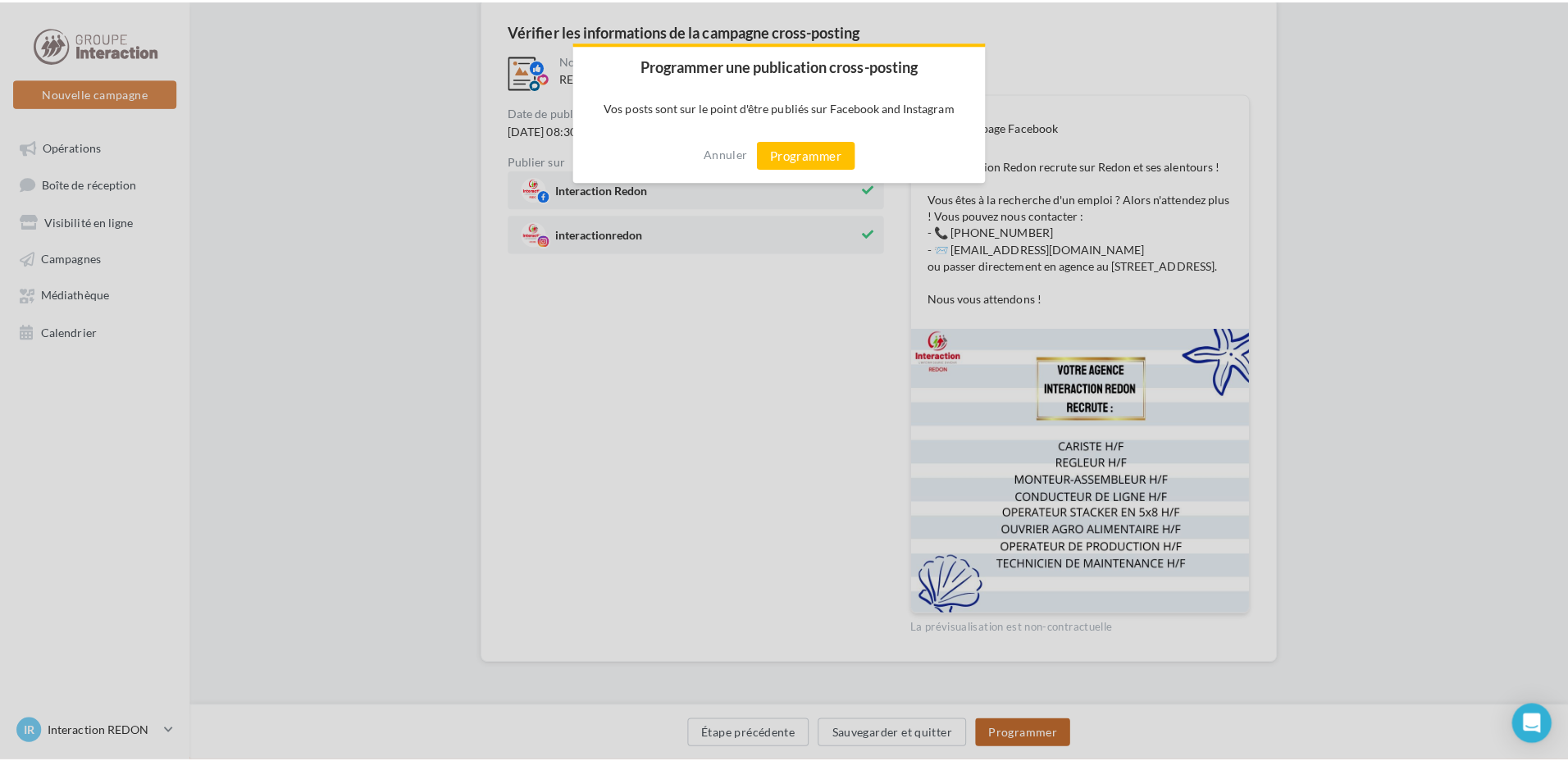
scroll to position [150, 0]
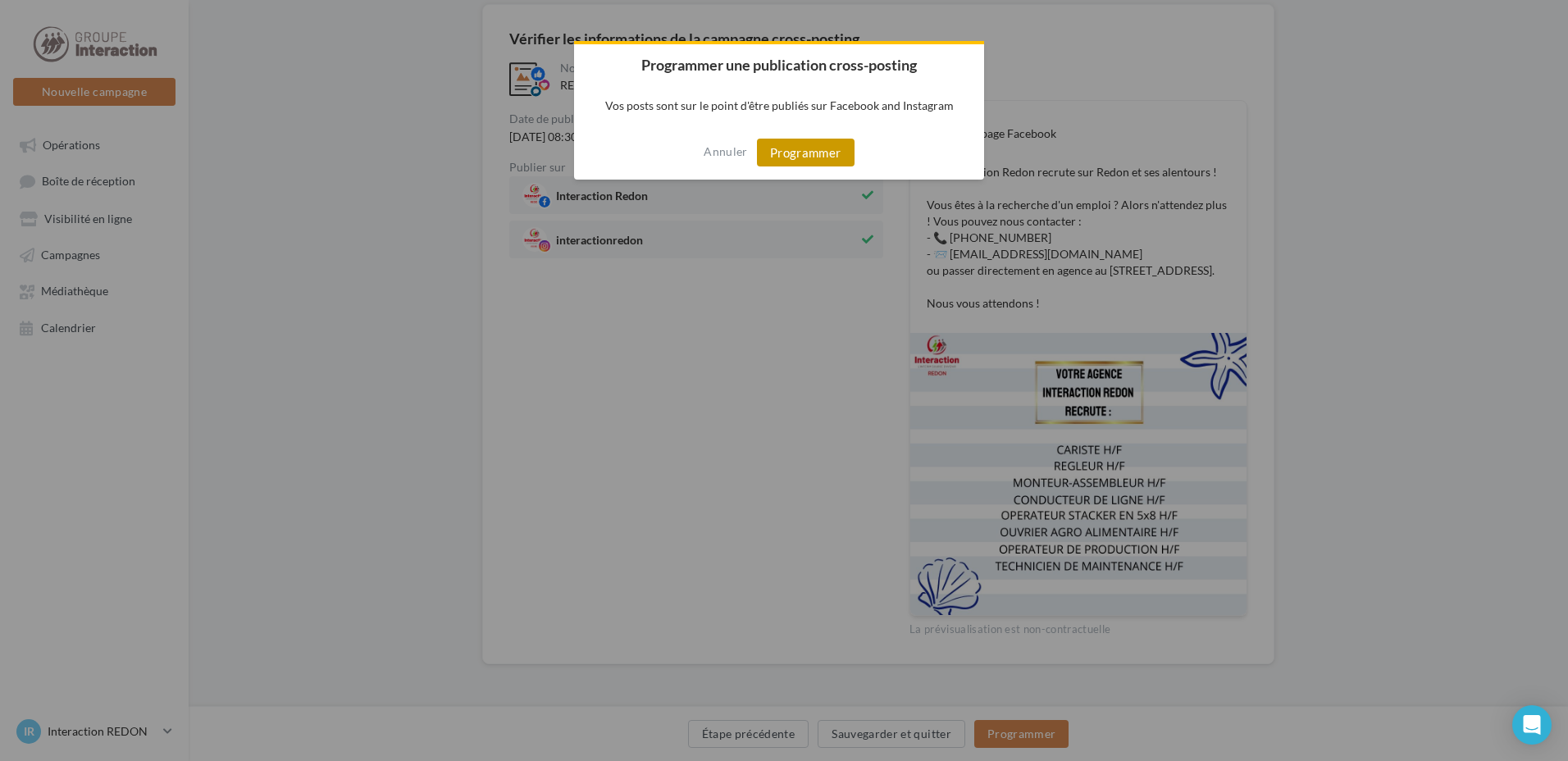
click at [794, 165] on button "Programmer" at bounding box center [805, 153] width 97 height 28
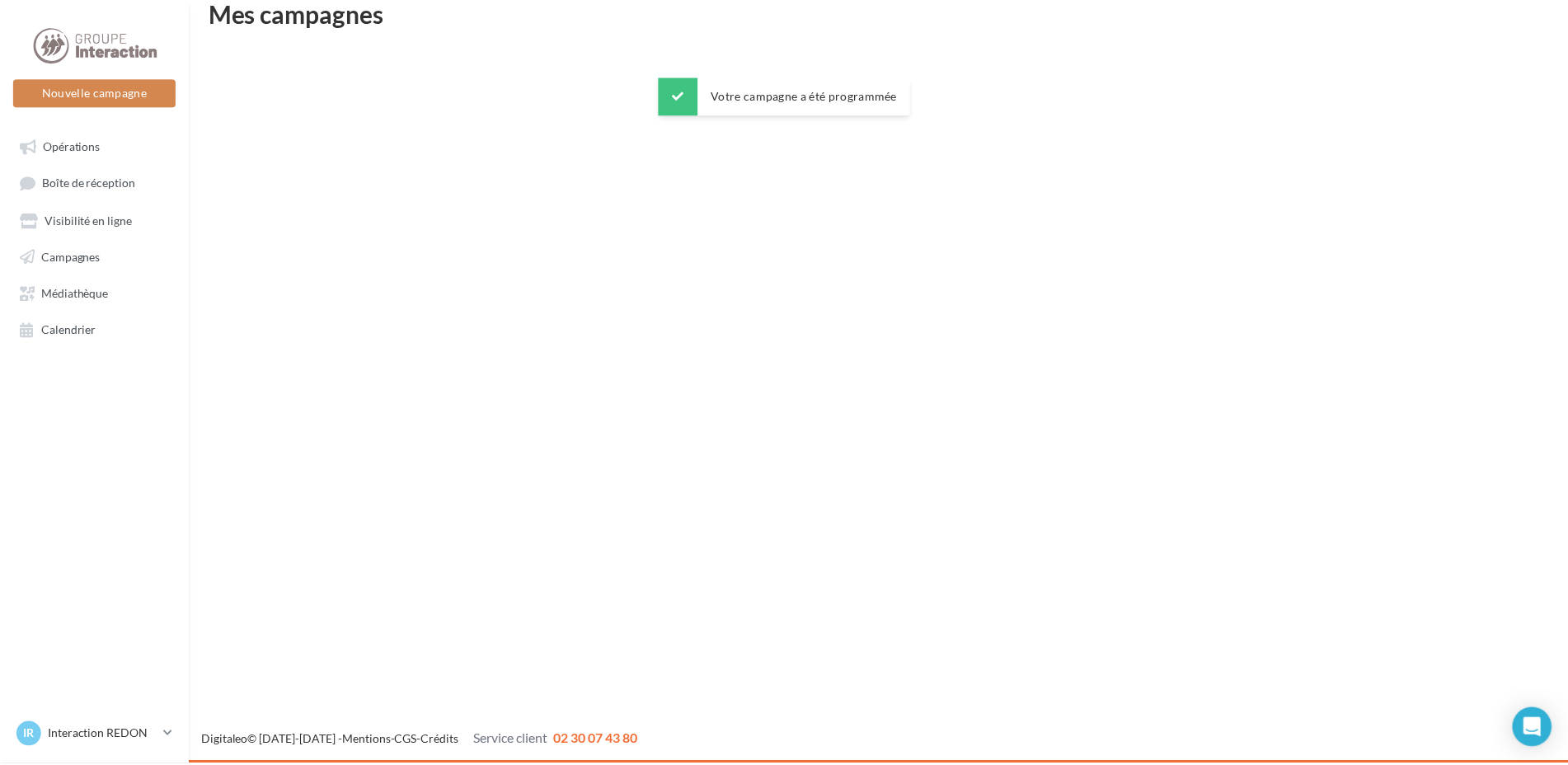
scroll to position [27, 0]
